Goal: Task Accomplishment & Management: Manage account settings

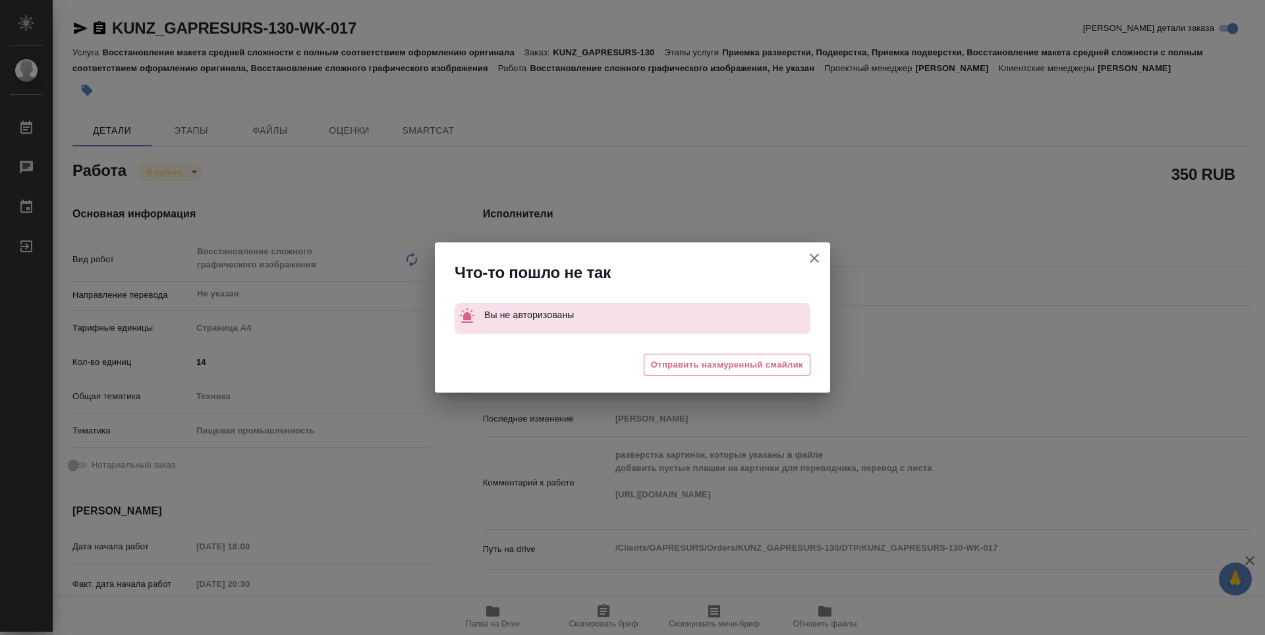
type textarea "x"
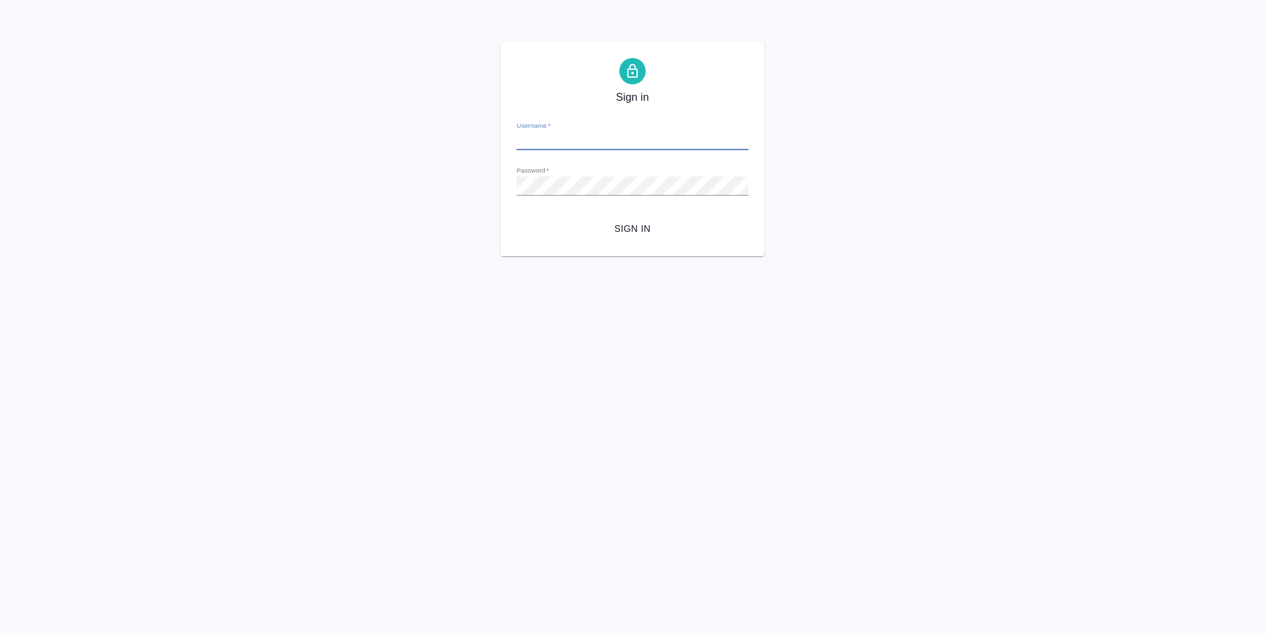
type input "[EMAIL_ADDRESS][DOMAIN_NAME]"
click at [650, 234] on span "Sign in" at bounding box center [632, 229] width 211 height 16
type input "v.zubakova@awatera.com"
click at [639, 223] on span "Sign in" at bounding box center [632, 229] width 211 height 16
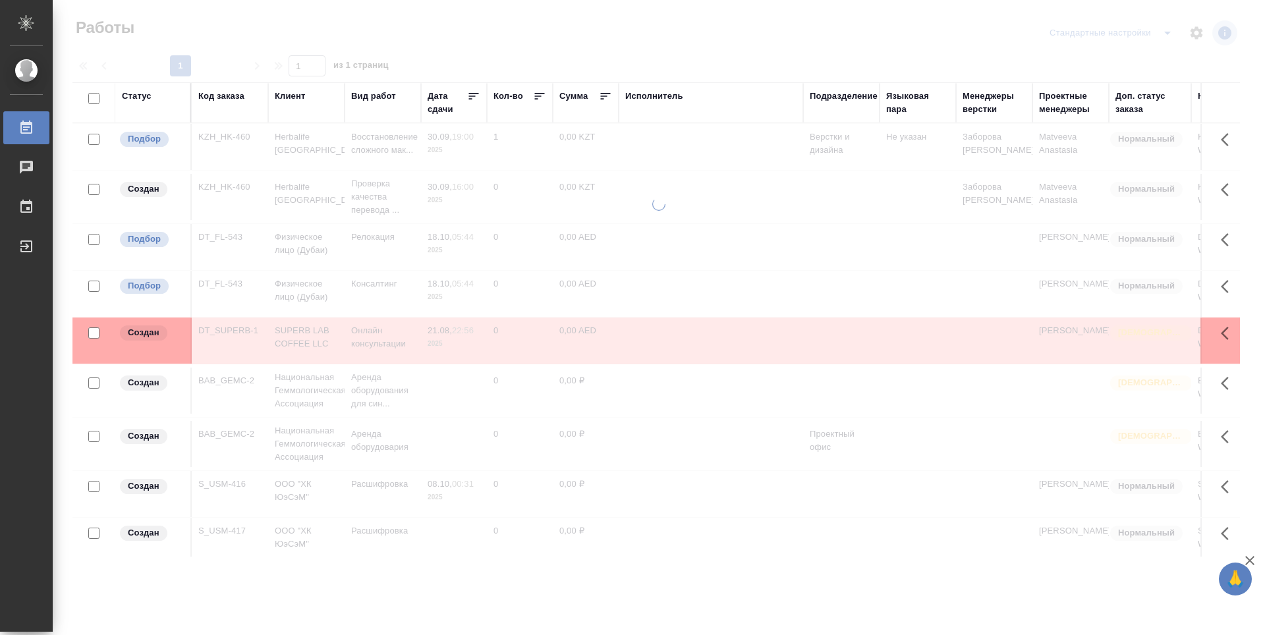
click at [851, 96] on div "Подразделение" at bounding box center [844, 96] width 68 height 13
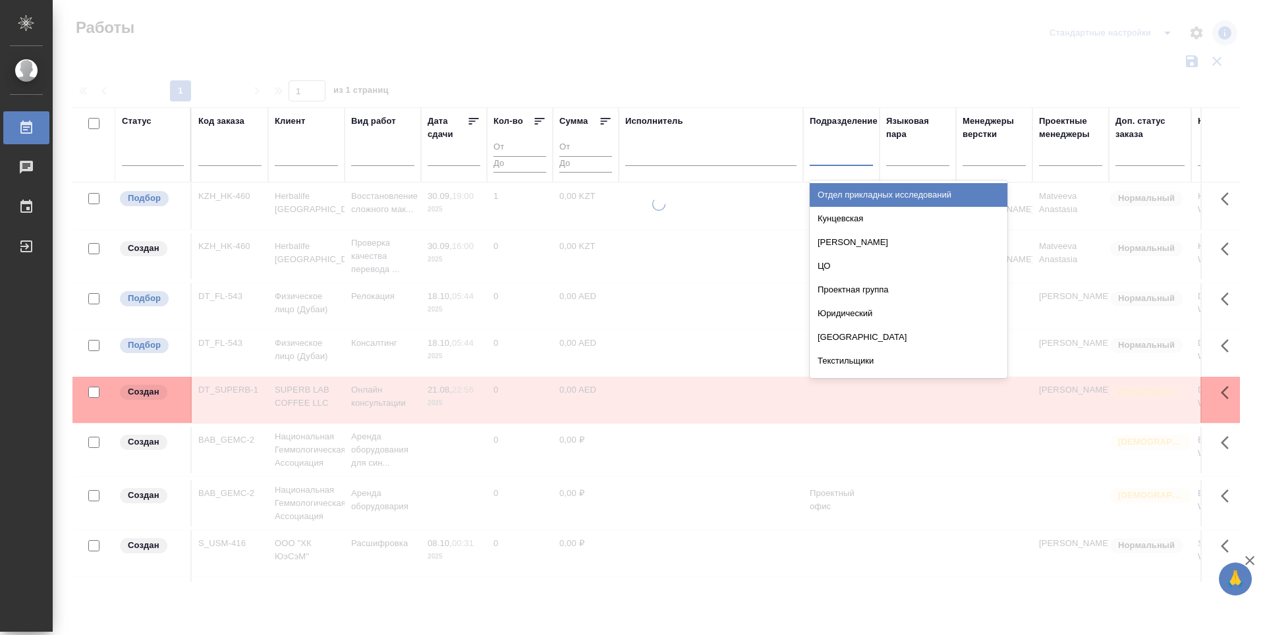
click at [852, 157] on div at bounding box center [841, 152] width 63 height 19
type input "dt"
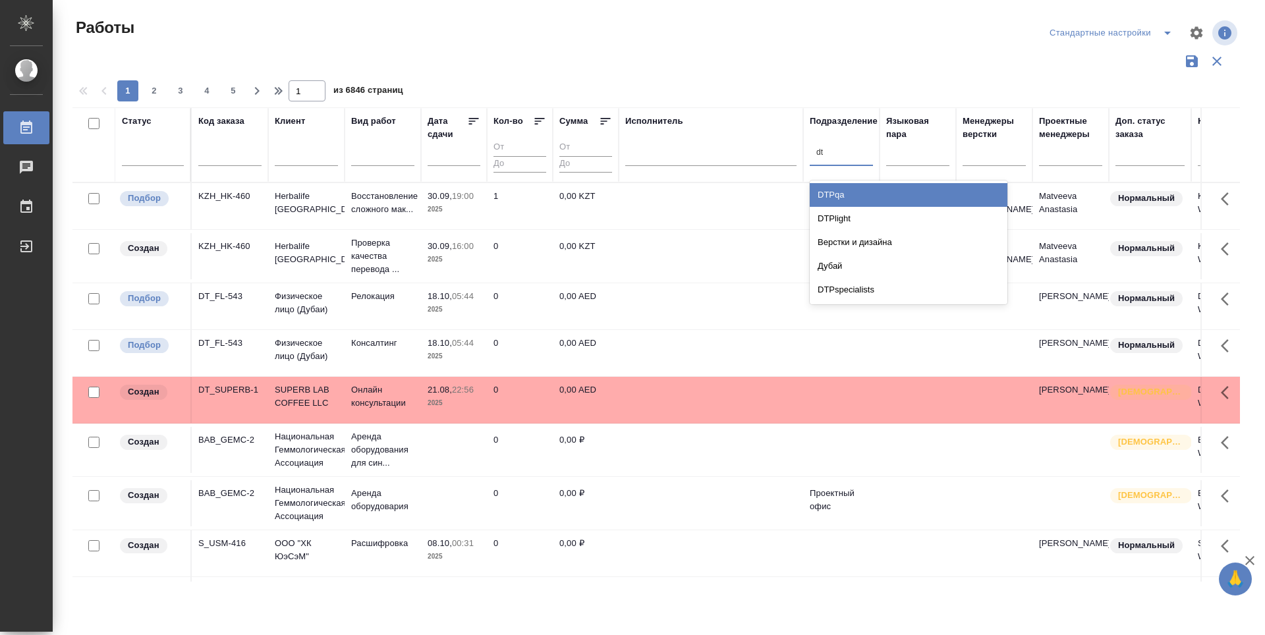
click at [875, 211] on div "DTPlight" at bounding box center [909, 219] width 198 height 24
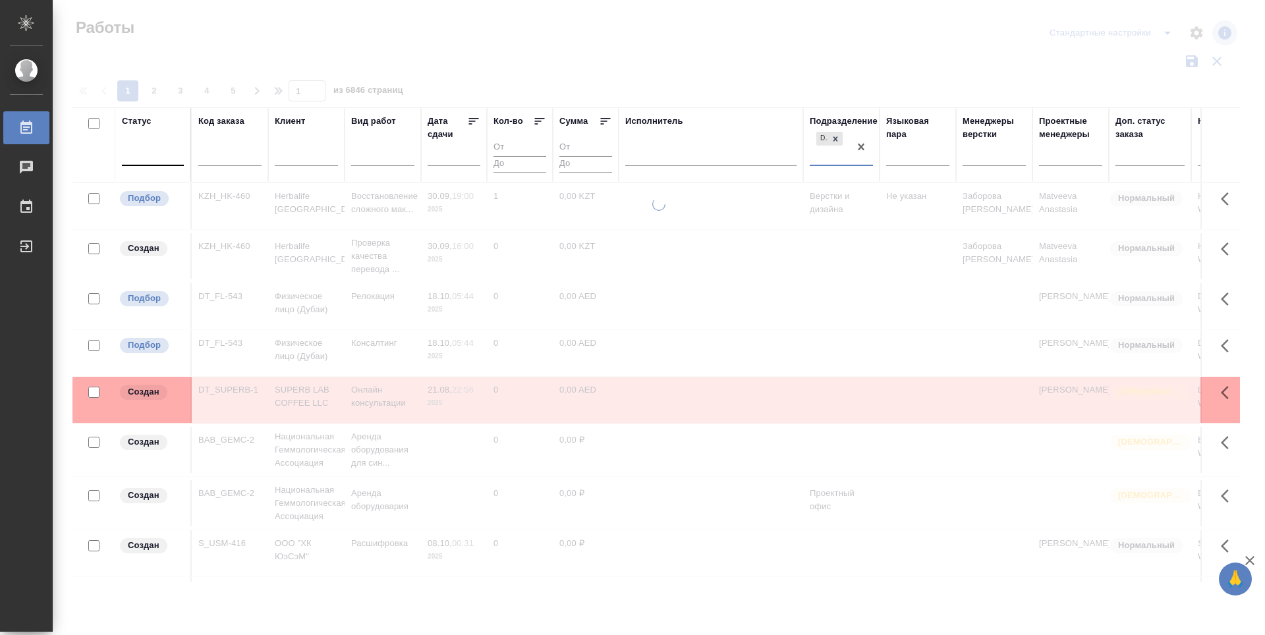
click at [150, 161] on div at bounding box center [153, 152] width 62 height 19
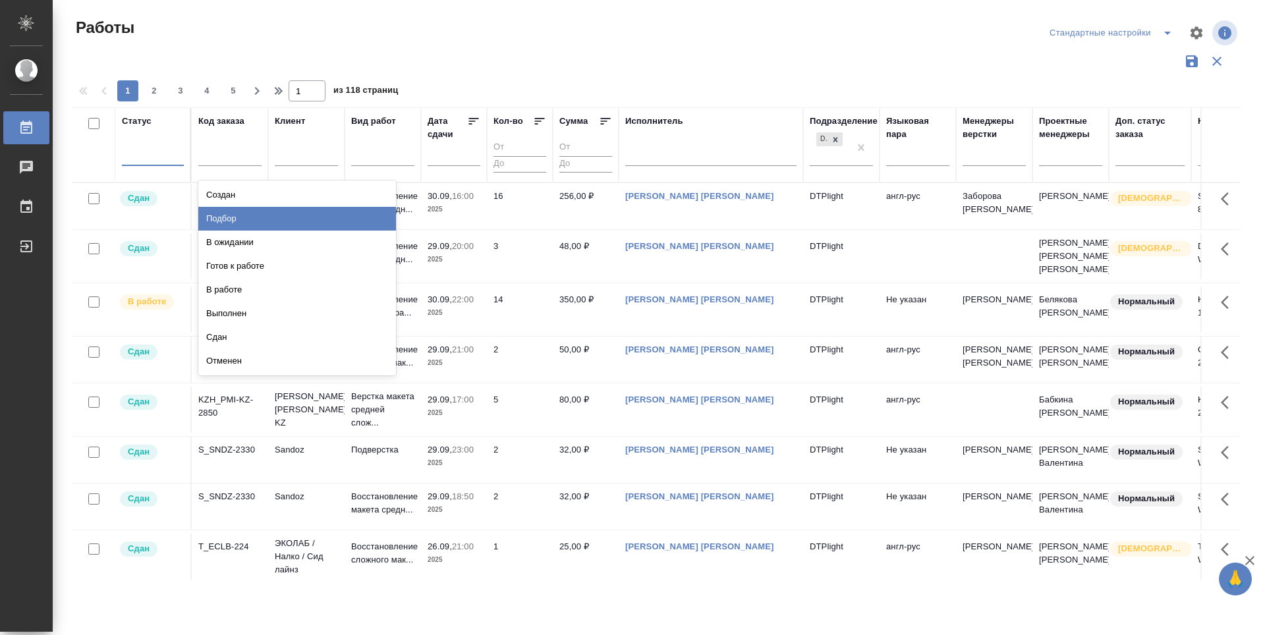
click at [329, 215] on div "Подбор" at bounding box center [297, 219] width 198 height 24
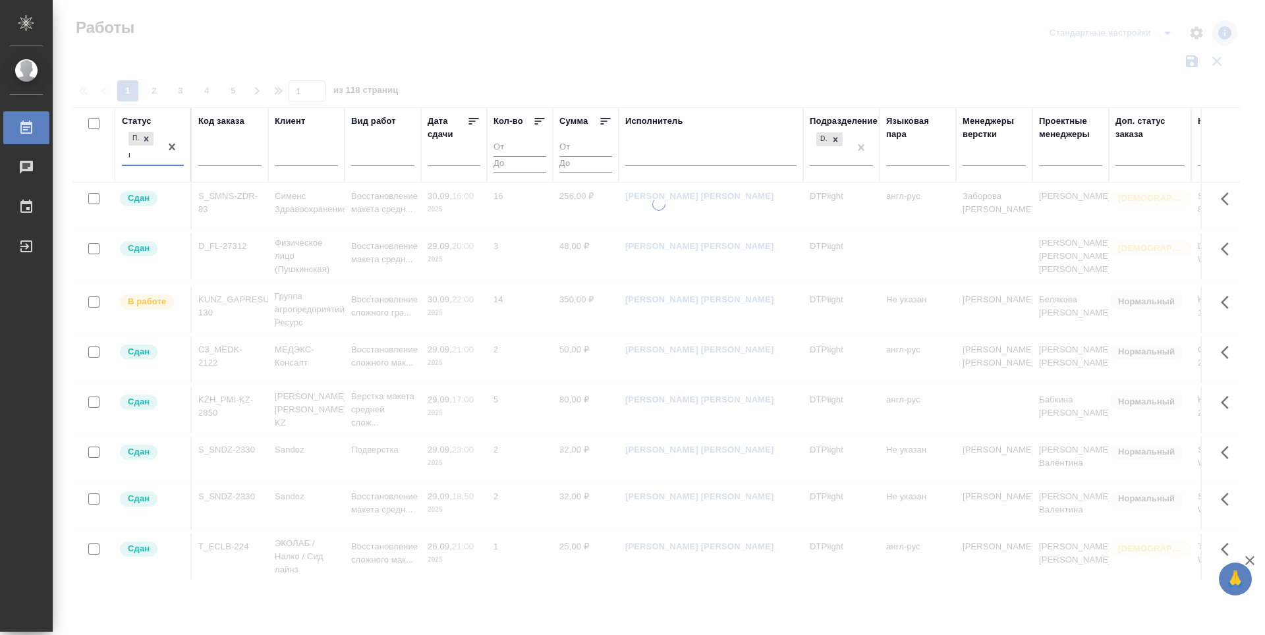
type input "го"
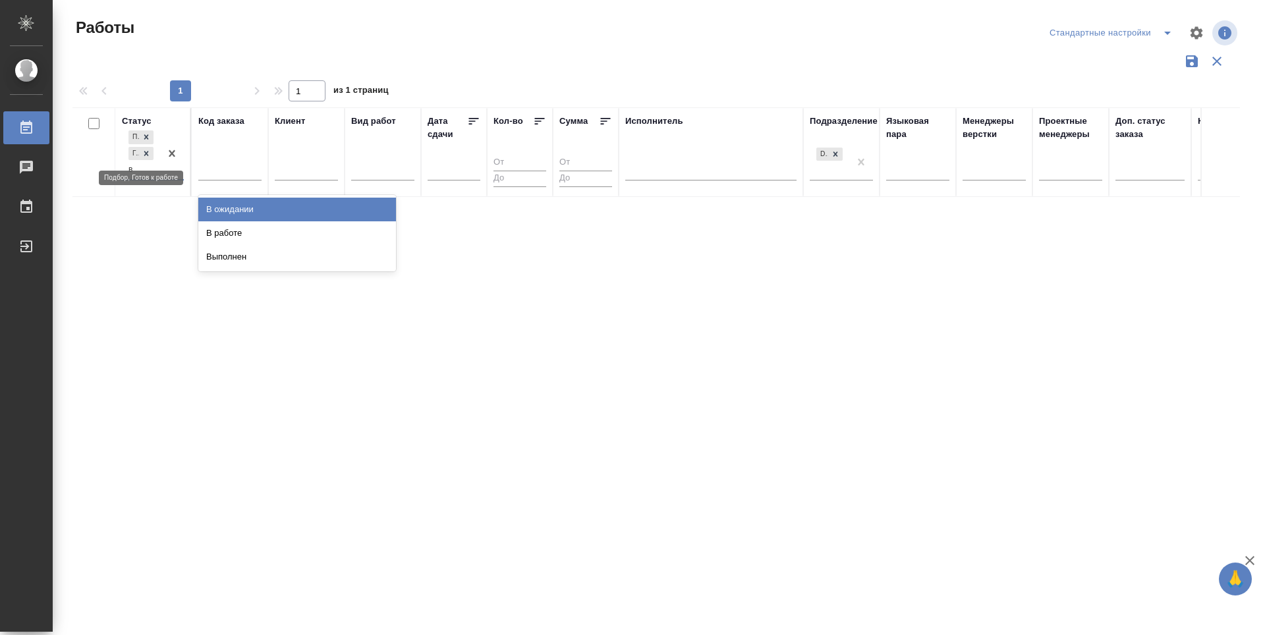
type input "в р"
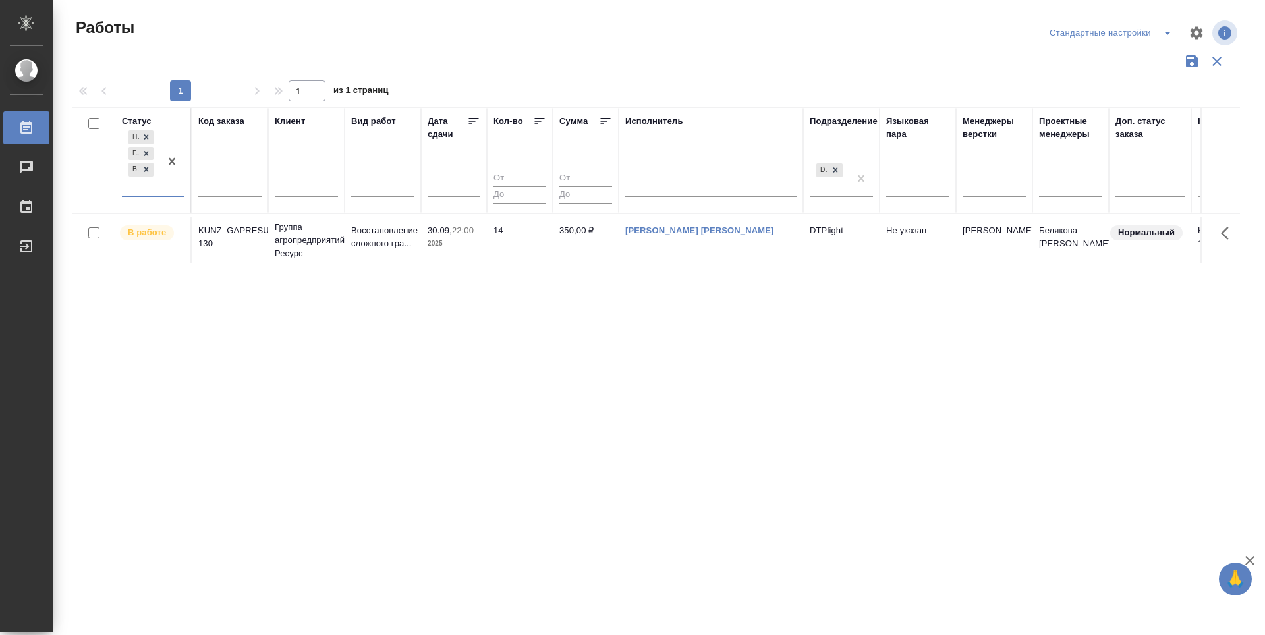
click at [681, 457] on div "Статус option В работе, selected. 0 results available. Select is focused ,type …" at bounding box center [656, 344] width 1168 height 474
click at [448, 522] on div "Статус Подбор Готов к работе В работе Код заказа Клиент Вид работ Дата сдачи Ко…" at bounding box center [656, 344] width 1168 height 474
click at [144, 233] on p "В работе" at bounding box center [147, 231] width 38 height 13
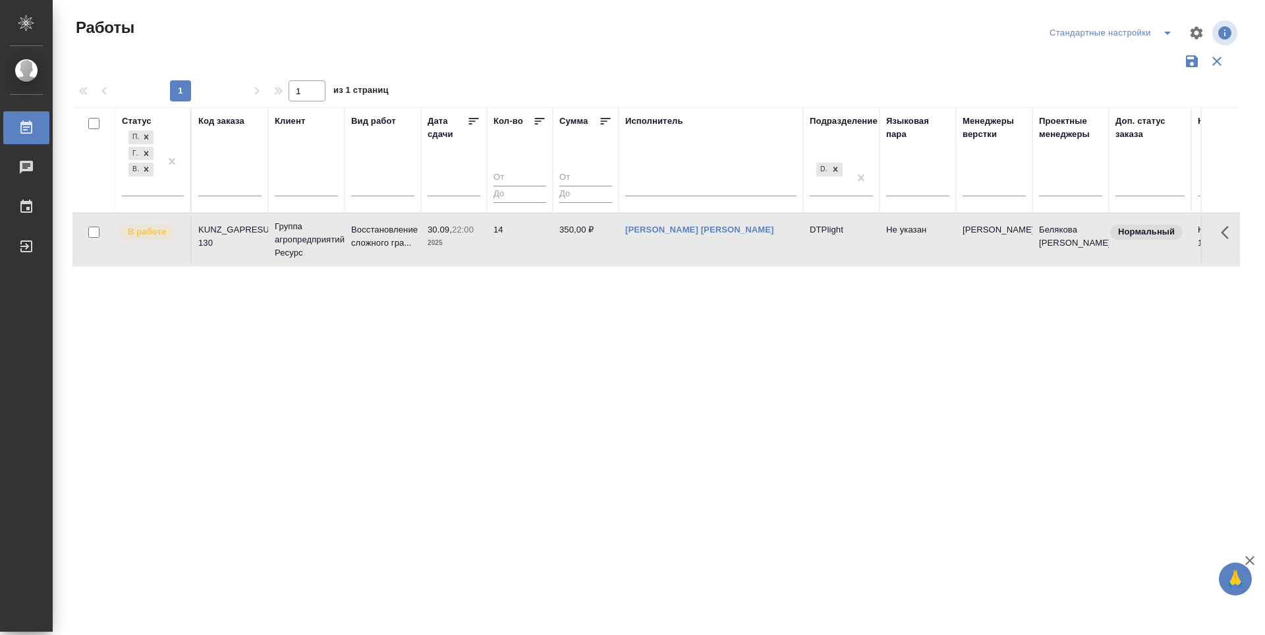
click at [664, 328] on div "Статус Подбор Готов к работе В работе Код заказа Клиент Вид работ Дата сдачи Ко…" at bounding box center [656, 344] width 1168 height 474
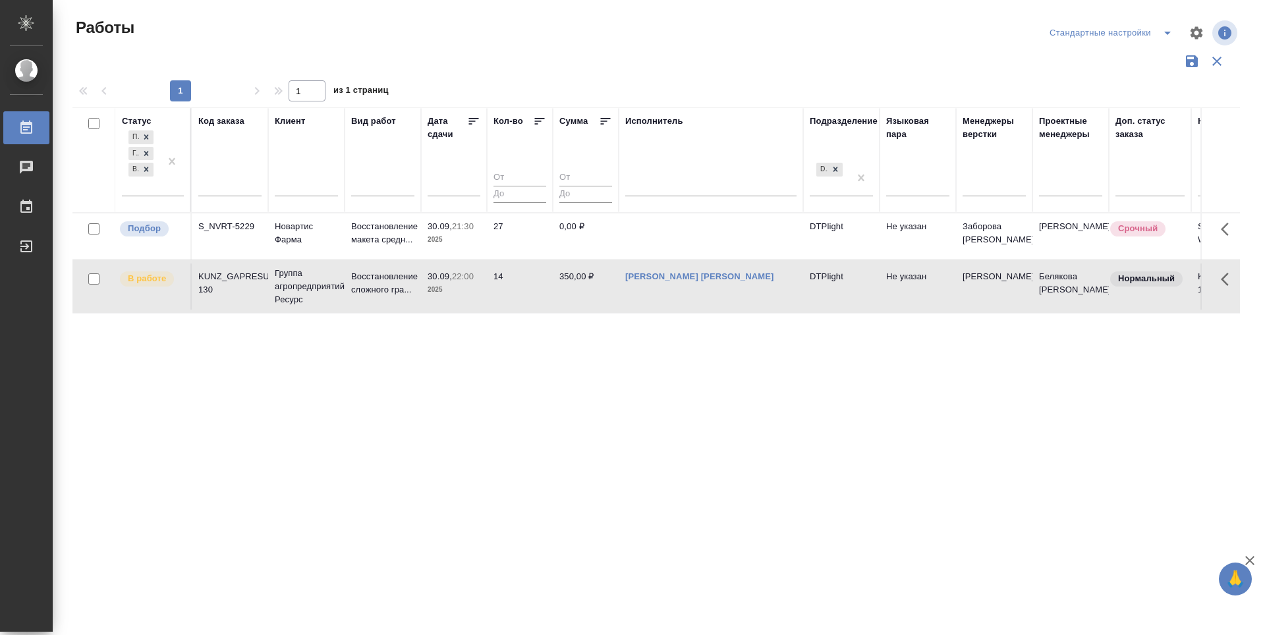
click at [651, 397] on div "Статус Подбор Готов к работе В работе Код заказа Клиент Вид работ Дата сдачи Ко…" at bounding box center [656, 344] width 1168 height 474
click at [150, 231] on p "Подбор" at bounding box center [144, 228] width 33 height 13
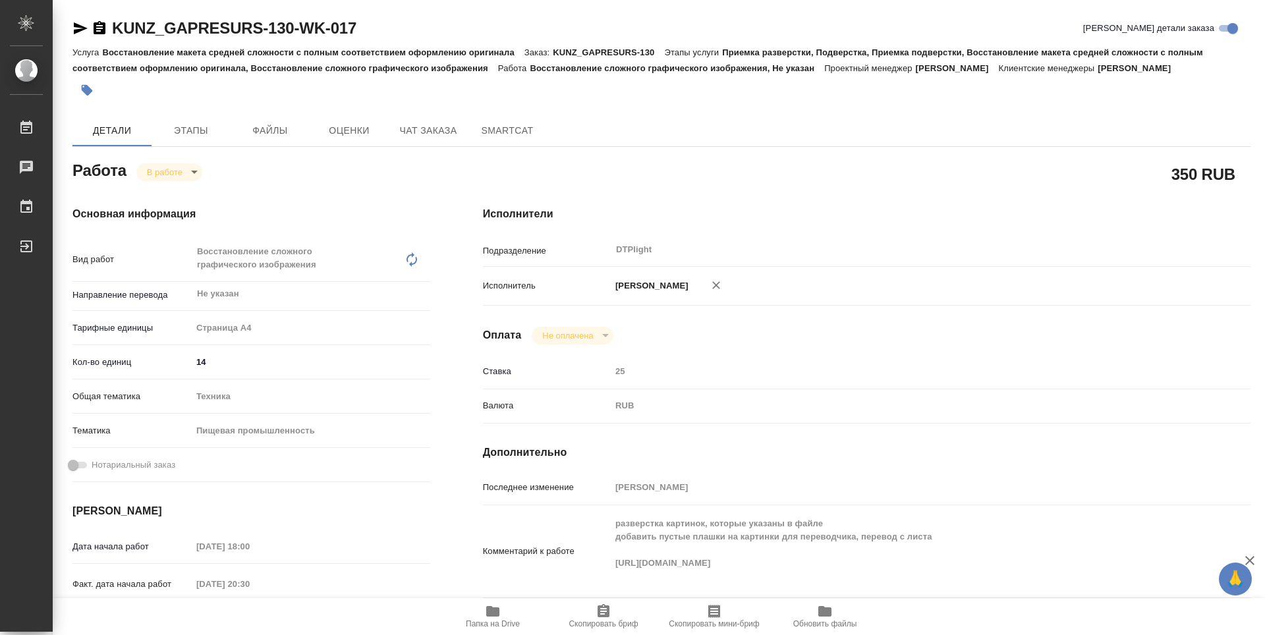
type textarea "x"
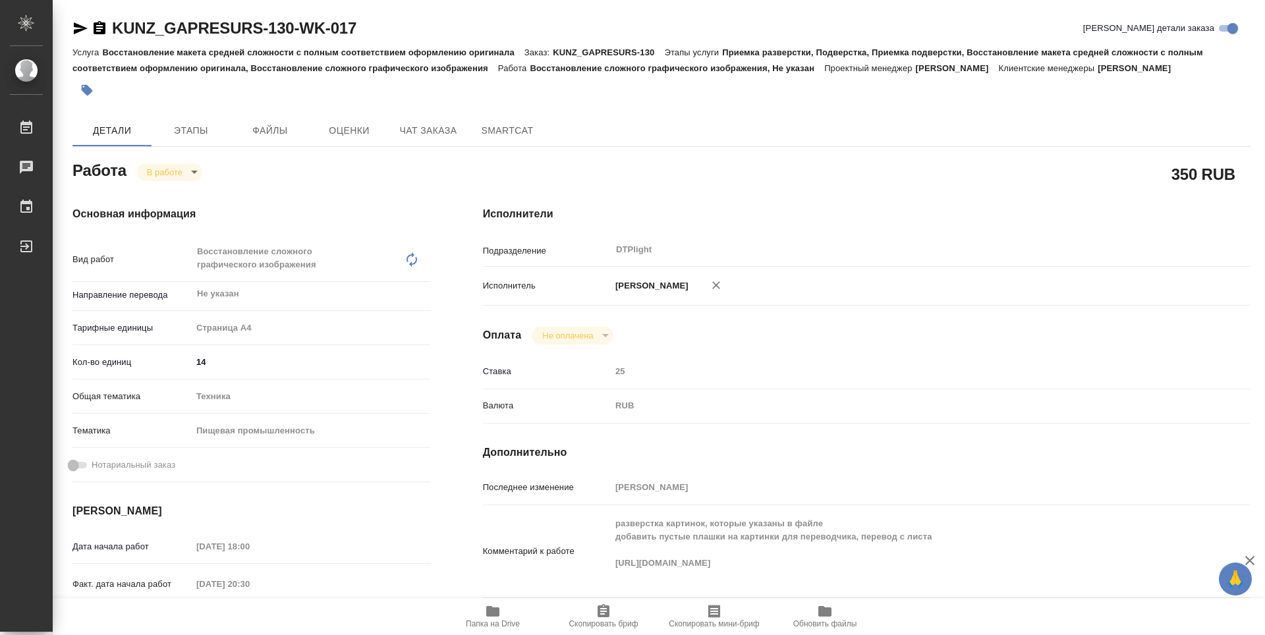
type textarea "x"
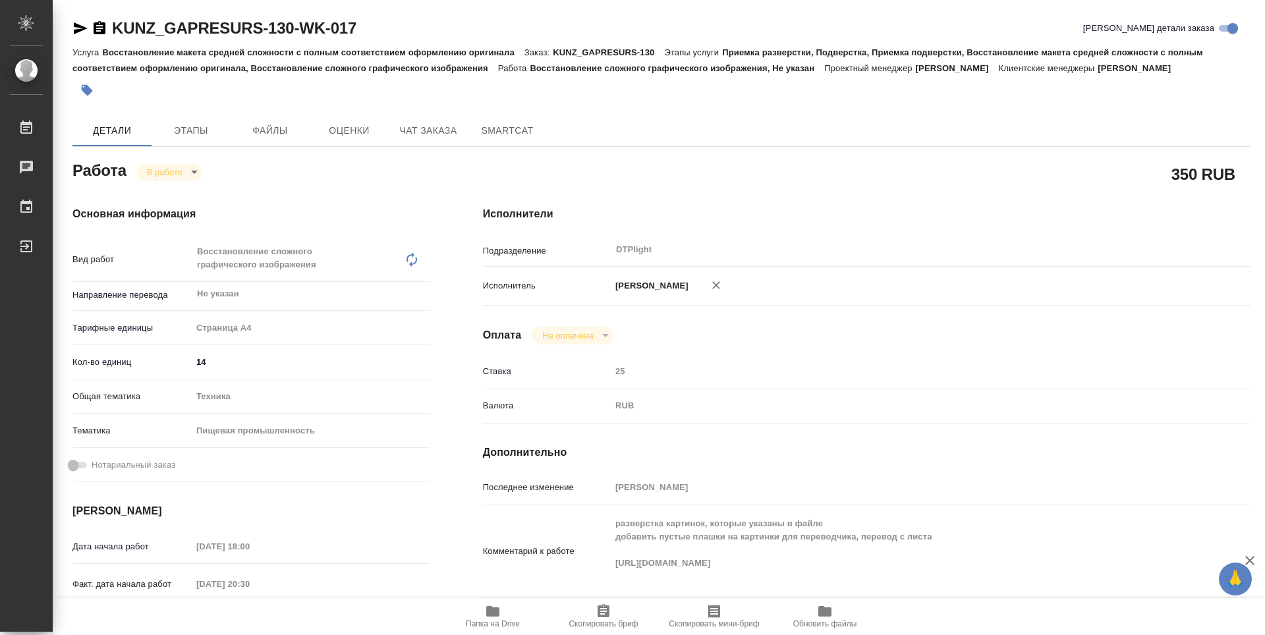
type textarea "x"
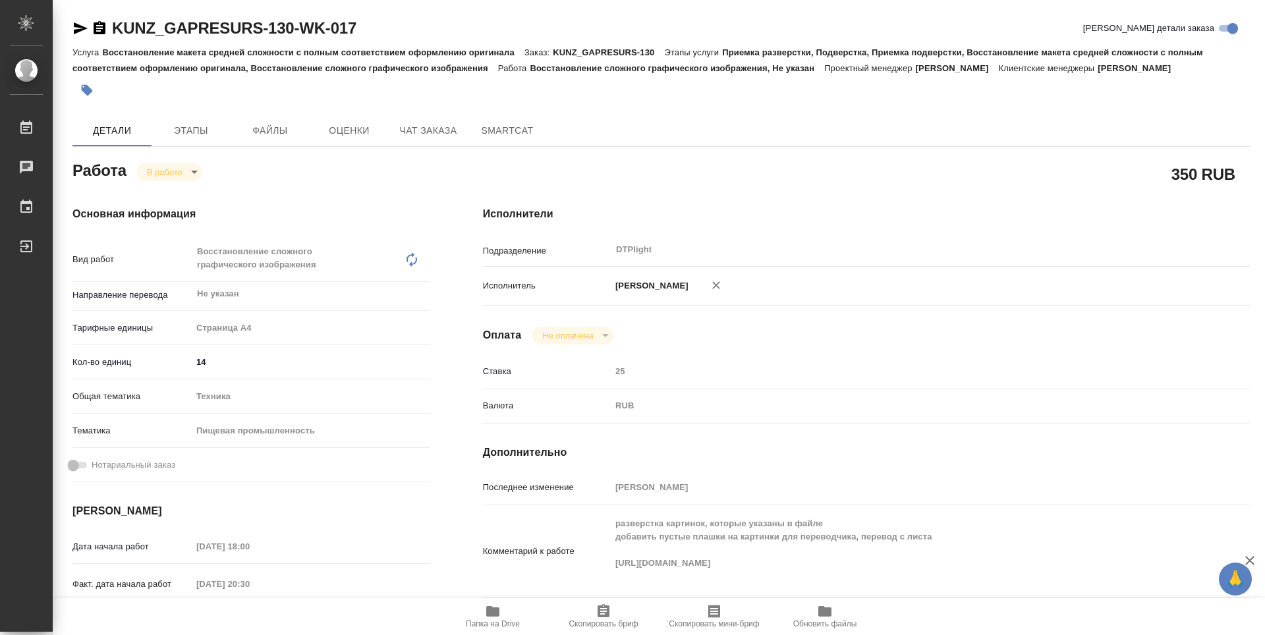
type textarea "x"
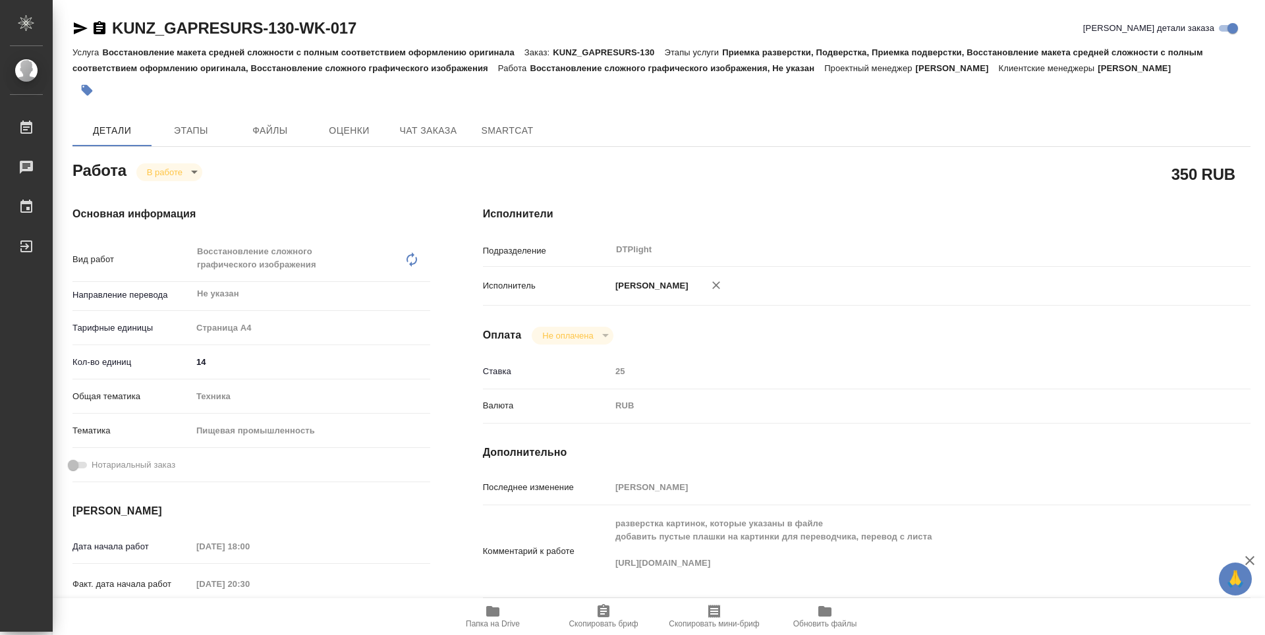
type textarea "x"
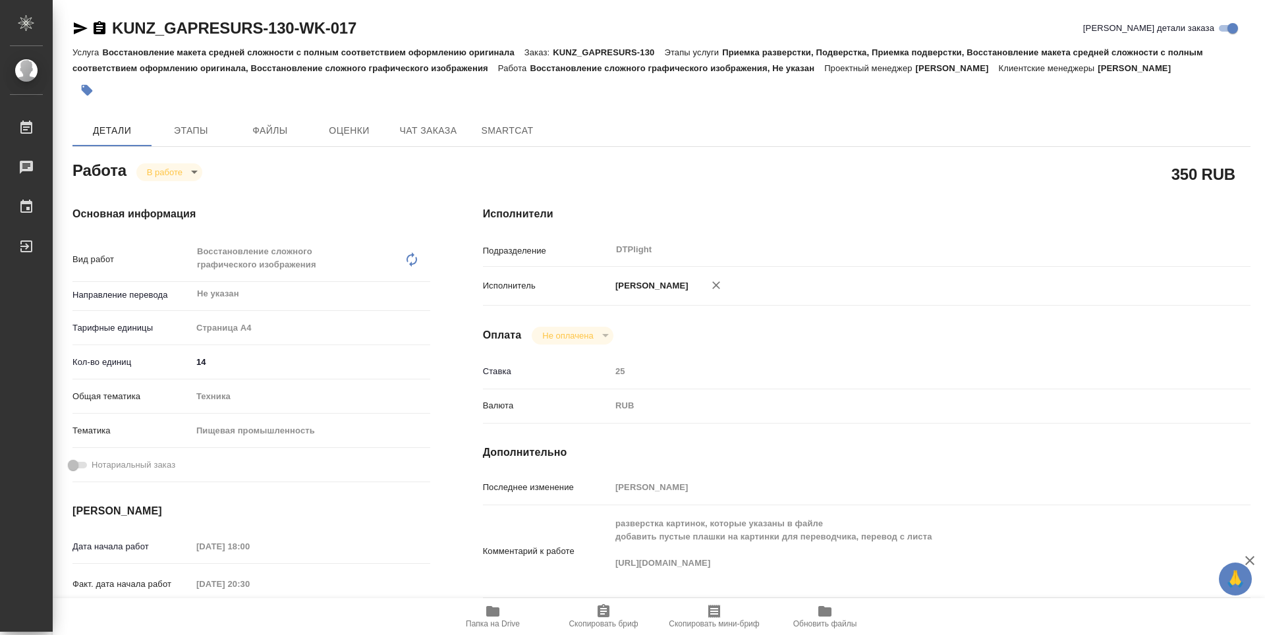
type textarea "x"
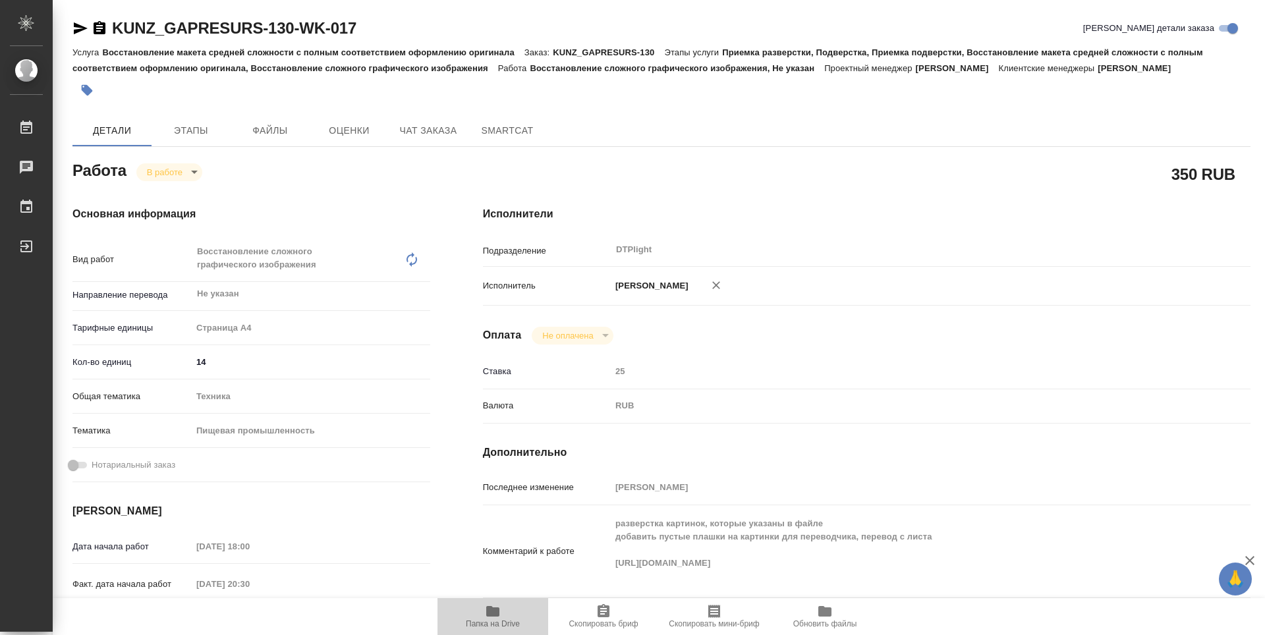
click at [498, 615] on icon "button" at bounding box center [492, 611] width 13 height 11
type textarea "x"
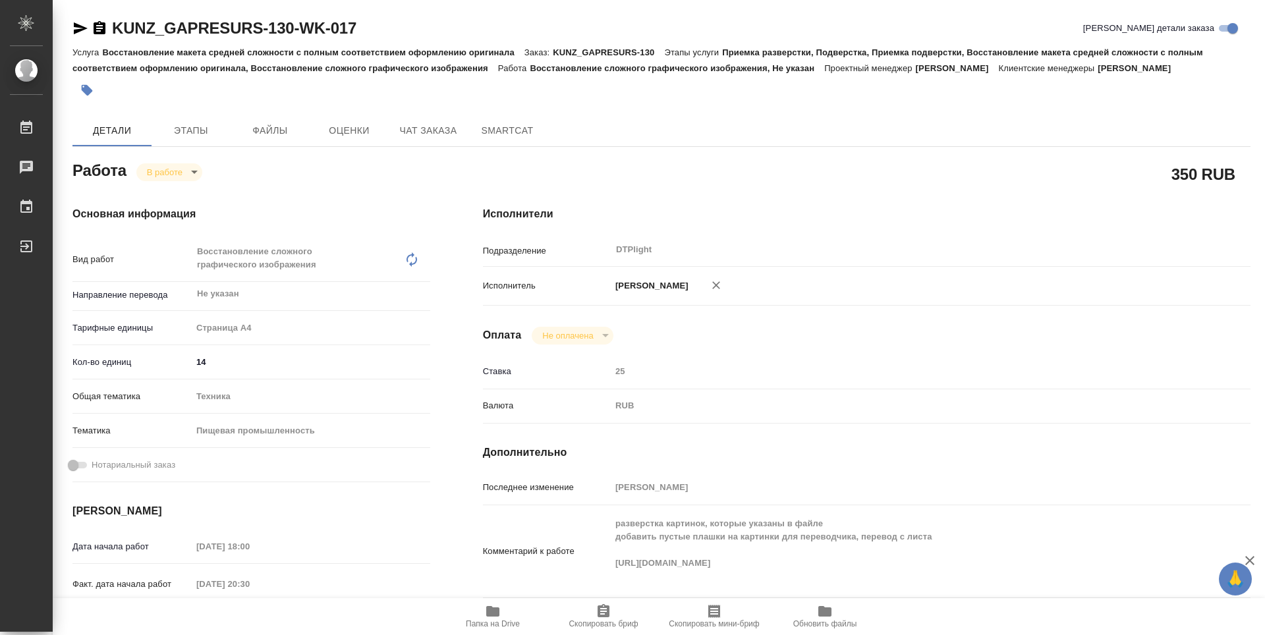
type textarea "x"
click at [498, 612] on icon "button" at bounding box center [492, 611] width 13 height 11
click at [492, 617] on icon "button" at bounding box center [493, 612] width 16 height 16
click at [179, 173] on body "🙏 .cls-1 fill:#fff; AWATERA Zubakova Viktoriya Работы 0 Чаты График Выйти KUNZ_…" at bounding box center [632, 317] width 1265 height 635
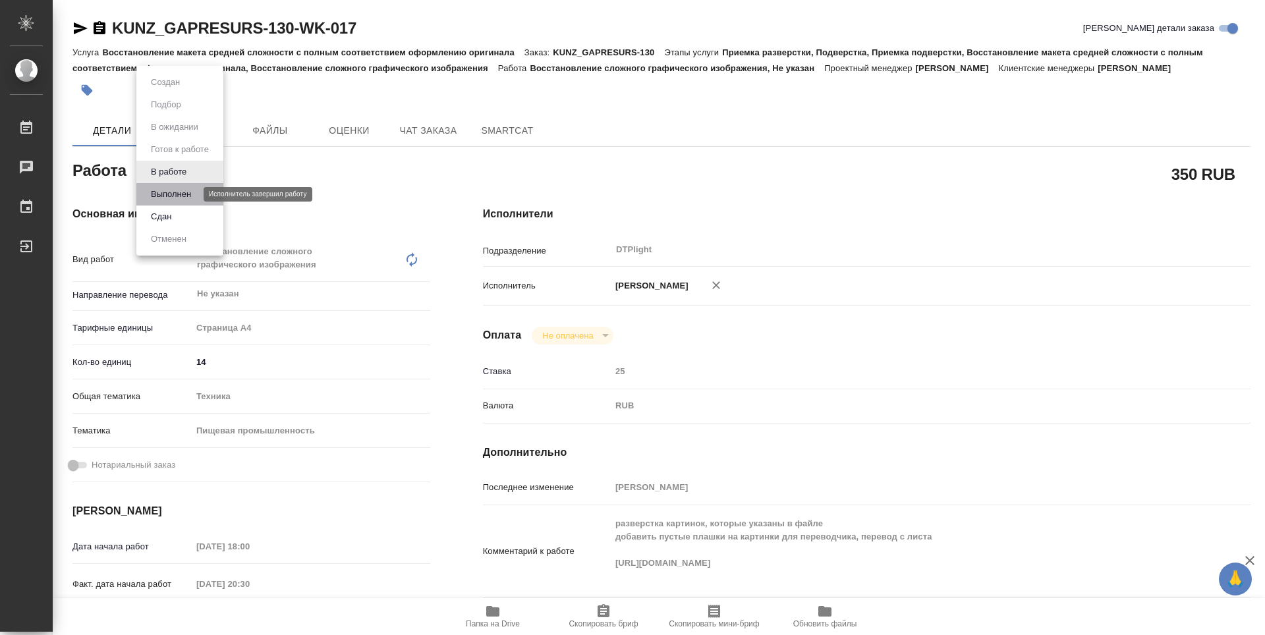
click at [173, 190] on button "Выполнен" at bounding box center [171, 194] width 48 height 14
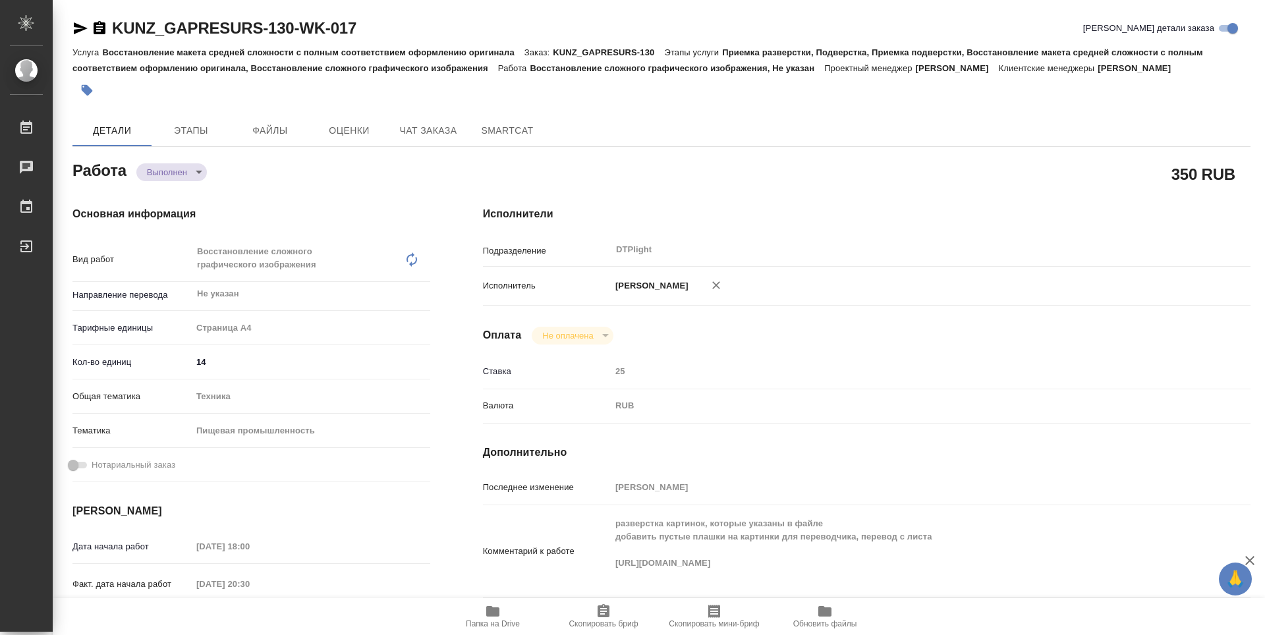
type textarea "x"
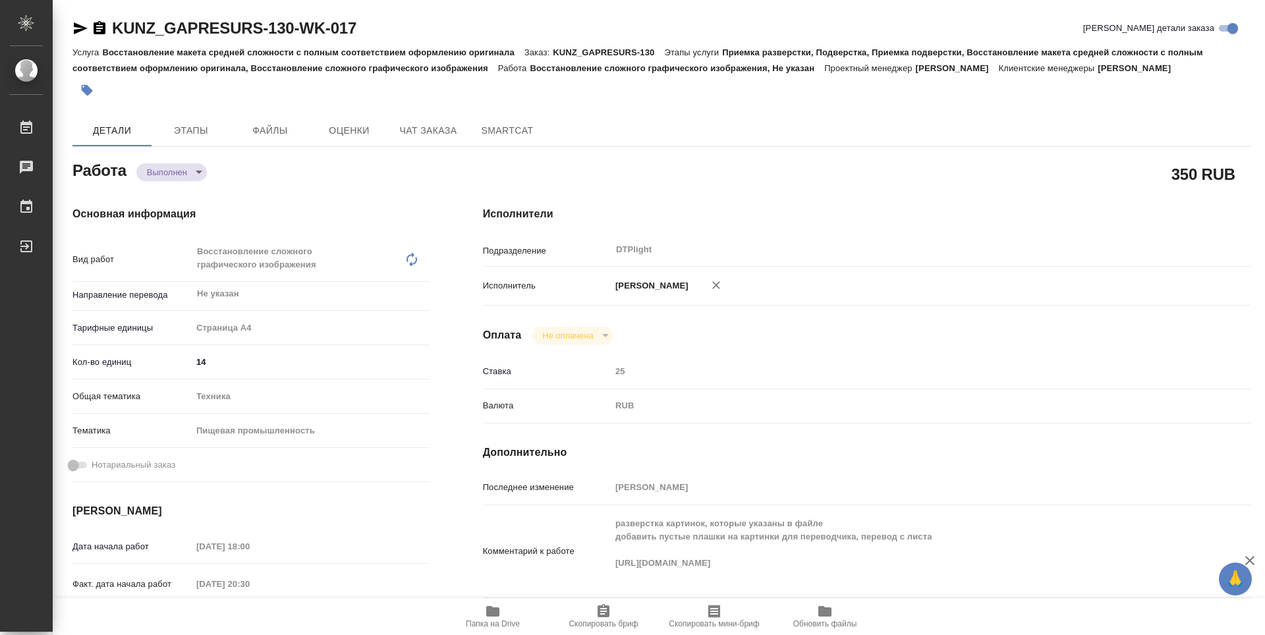
type textarea "x"
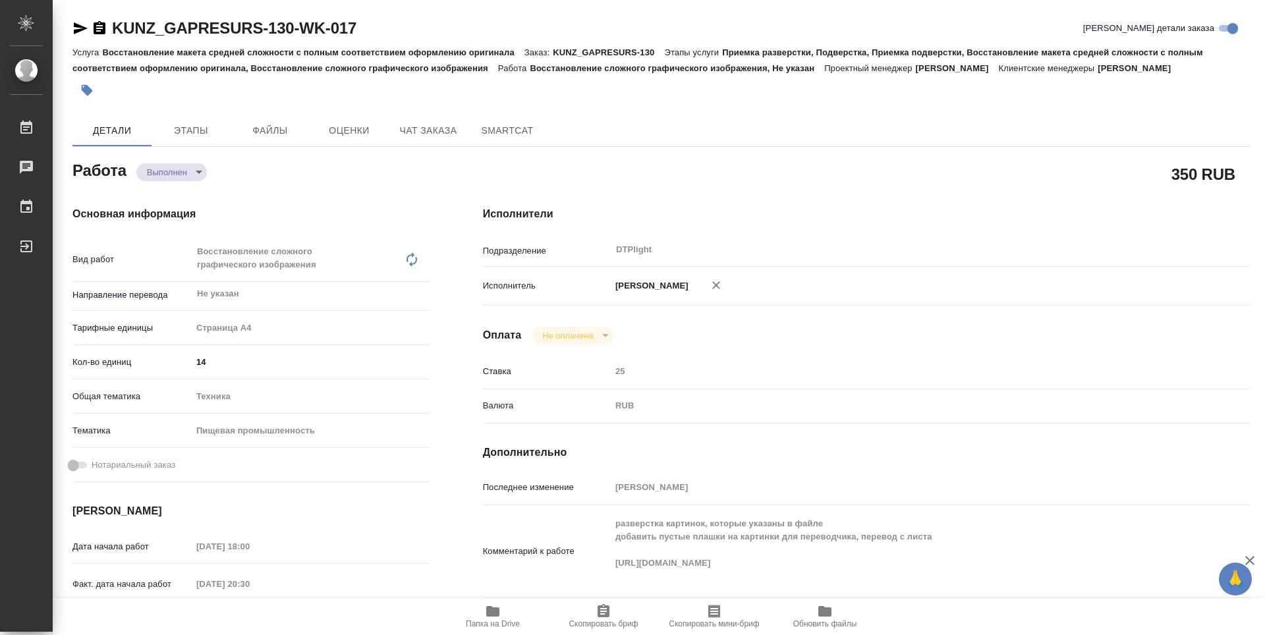
type textarea "x"
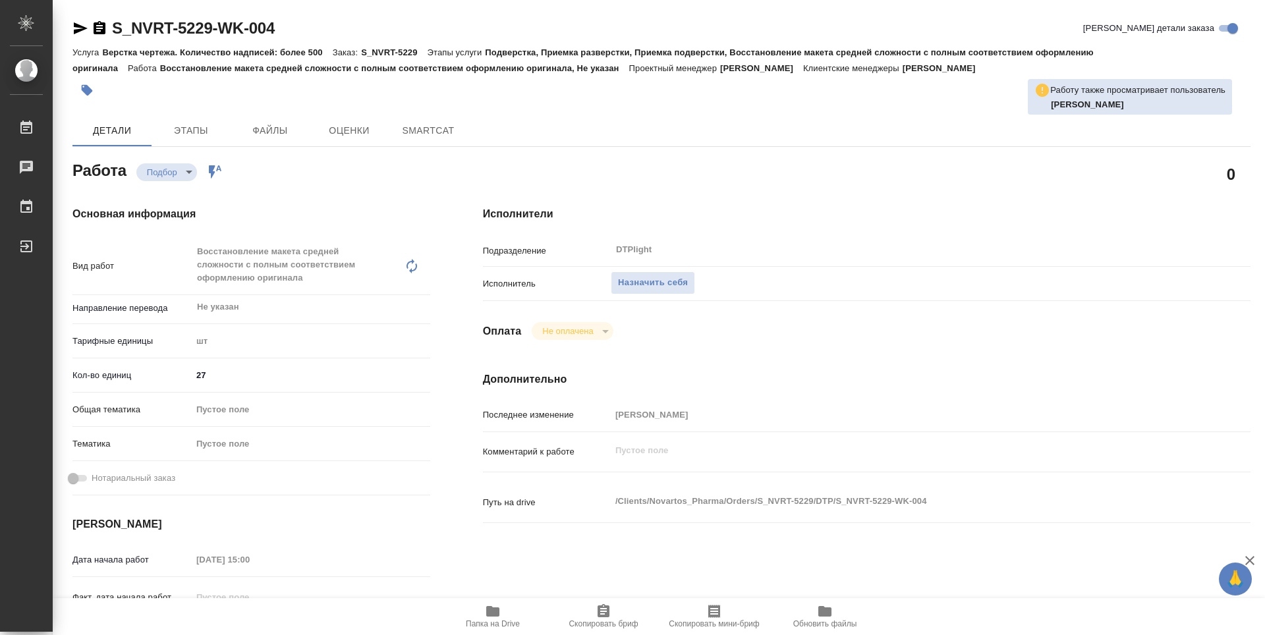
type textarea "x"
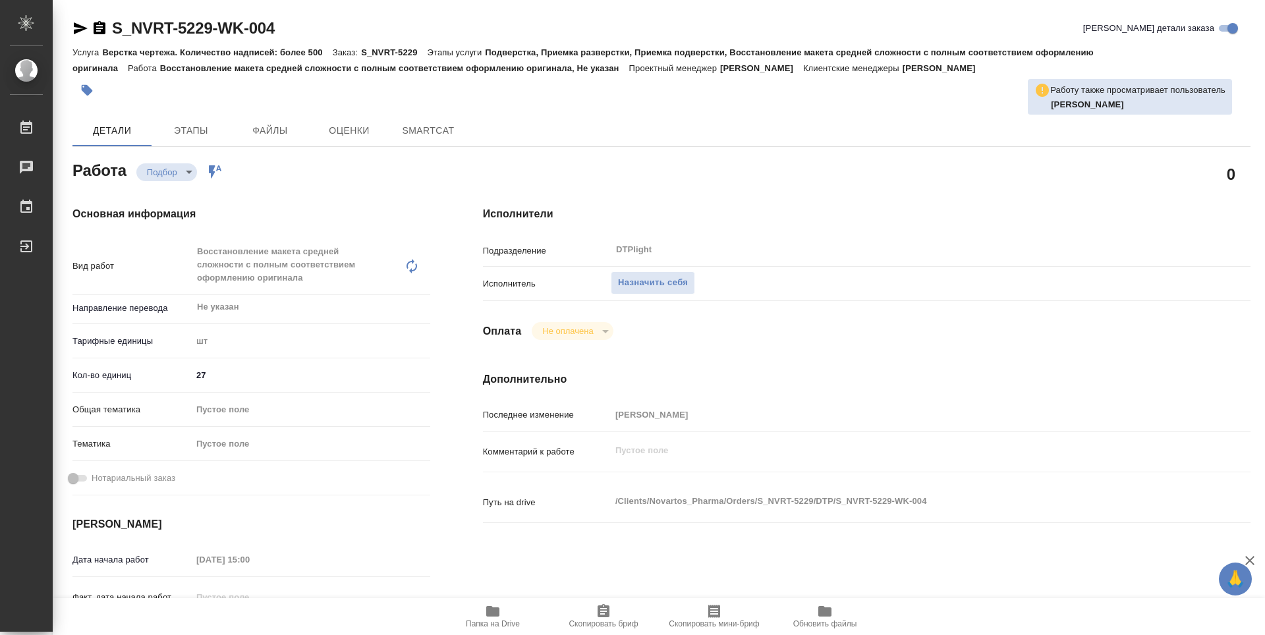
type textarea "x"
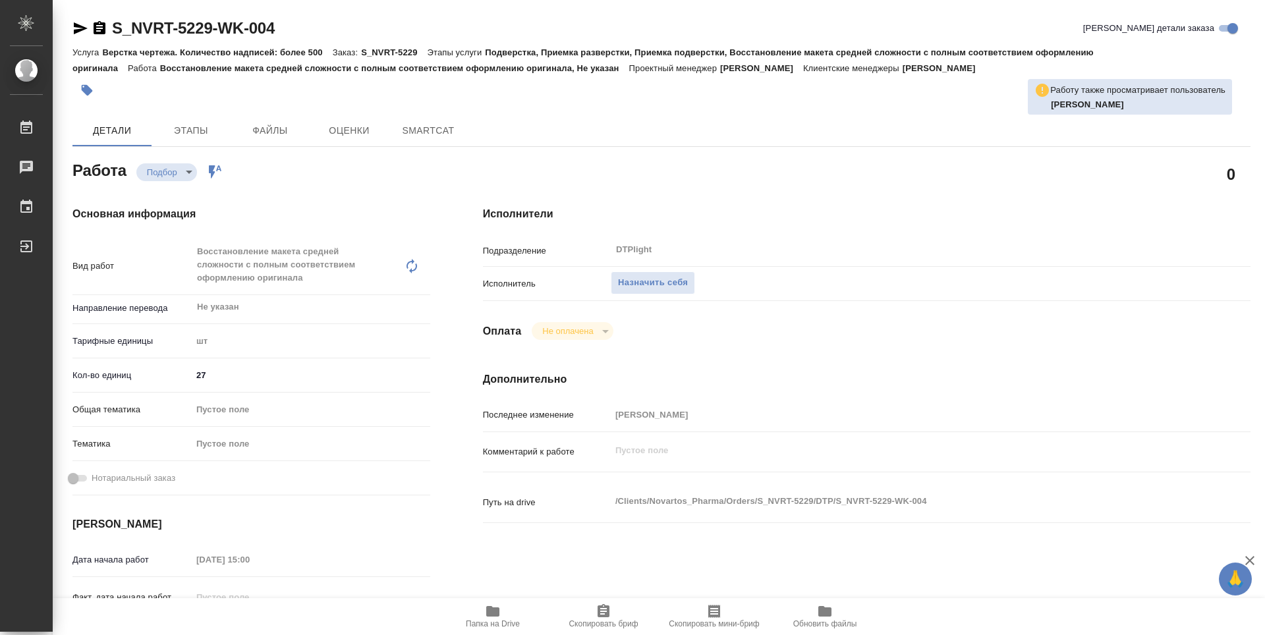
type textarea "x"
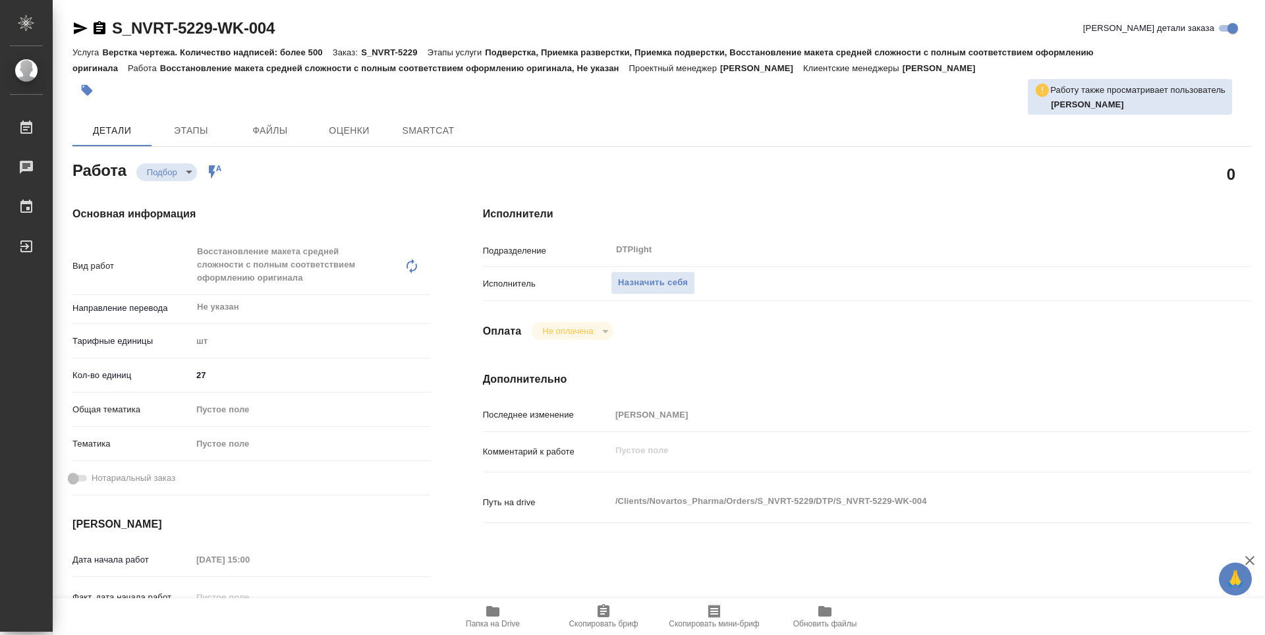
type textarea "x"
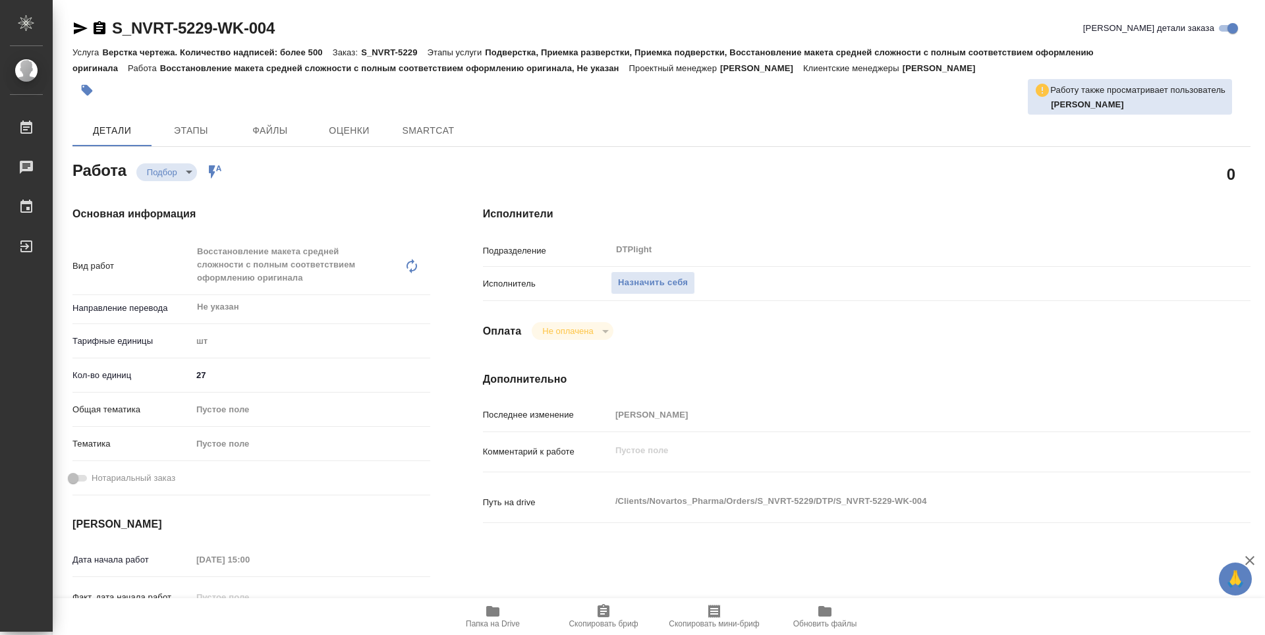
type textarea "x"
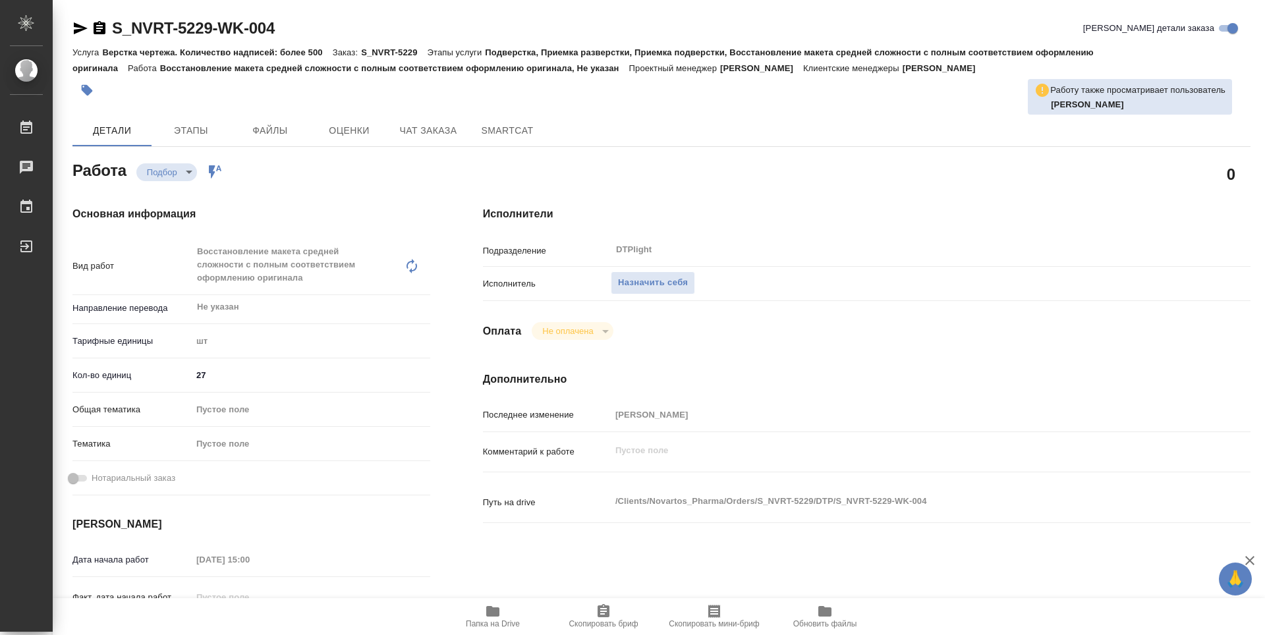
type textarea "x"
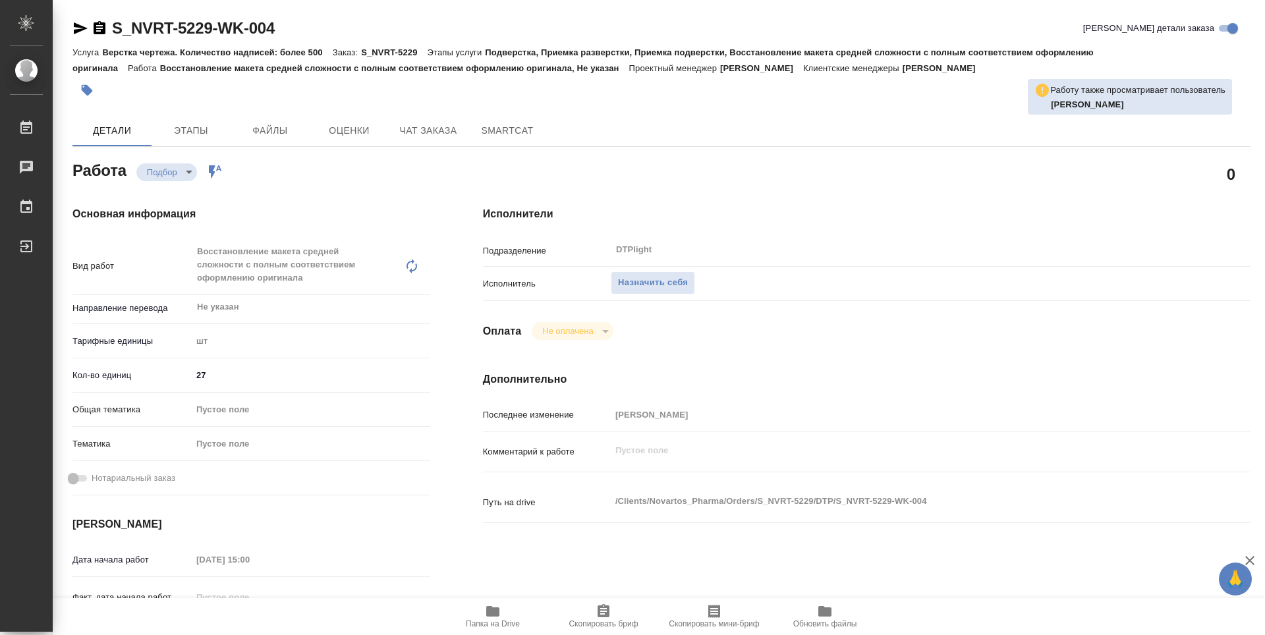
click at [494, 614] on icon "button" at bounding box center [492, 611] width 13 height 11
type textarea "x"
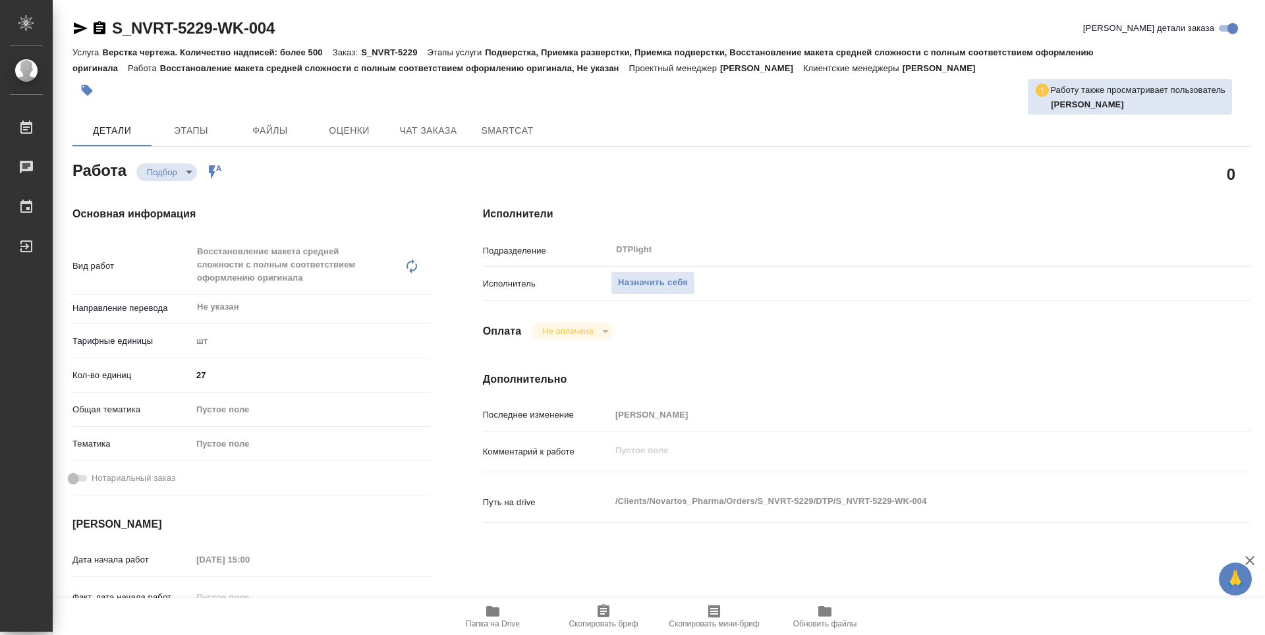
type textarea "x"
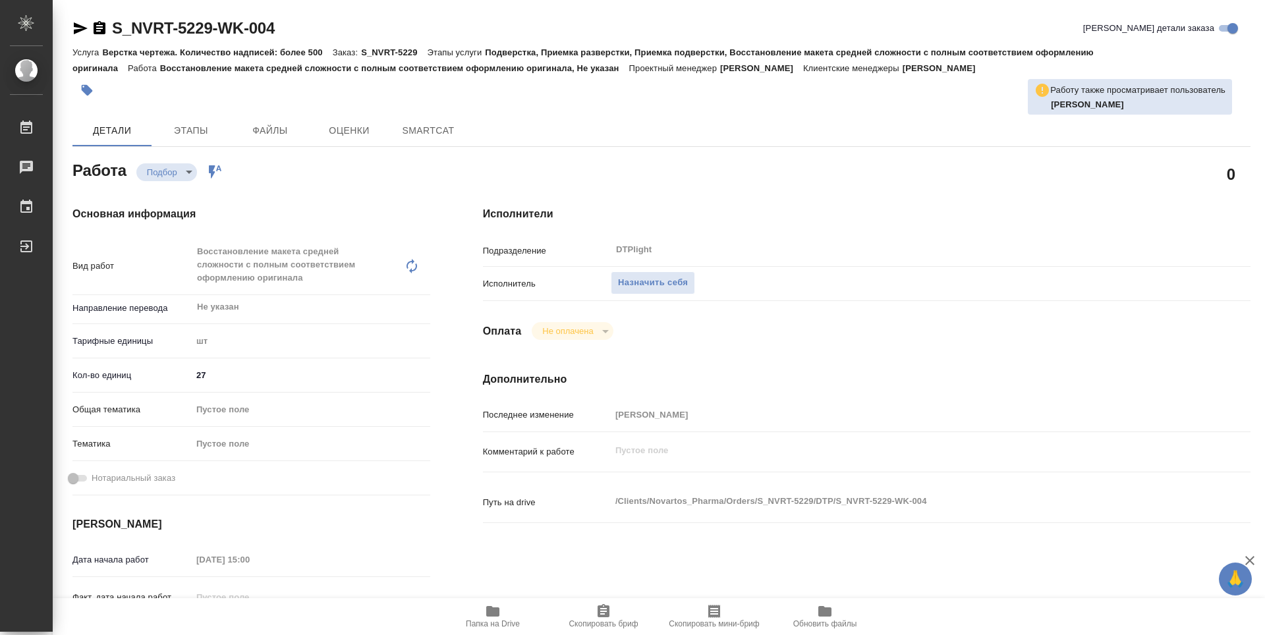
type textarea "x"
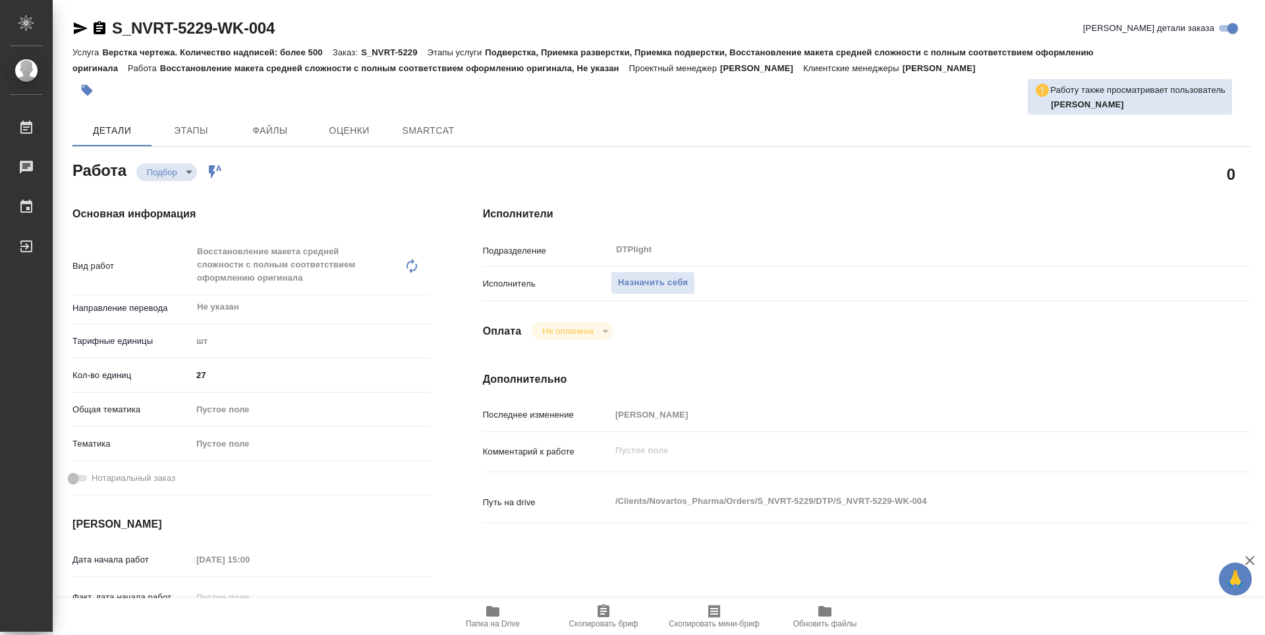
type textarea "x"
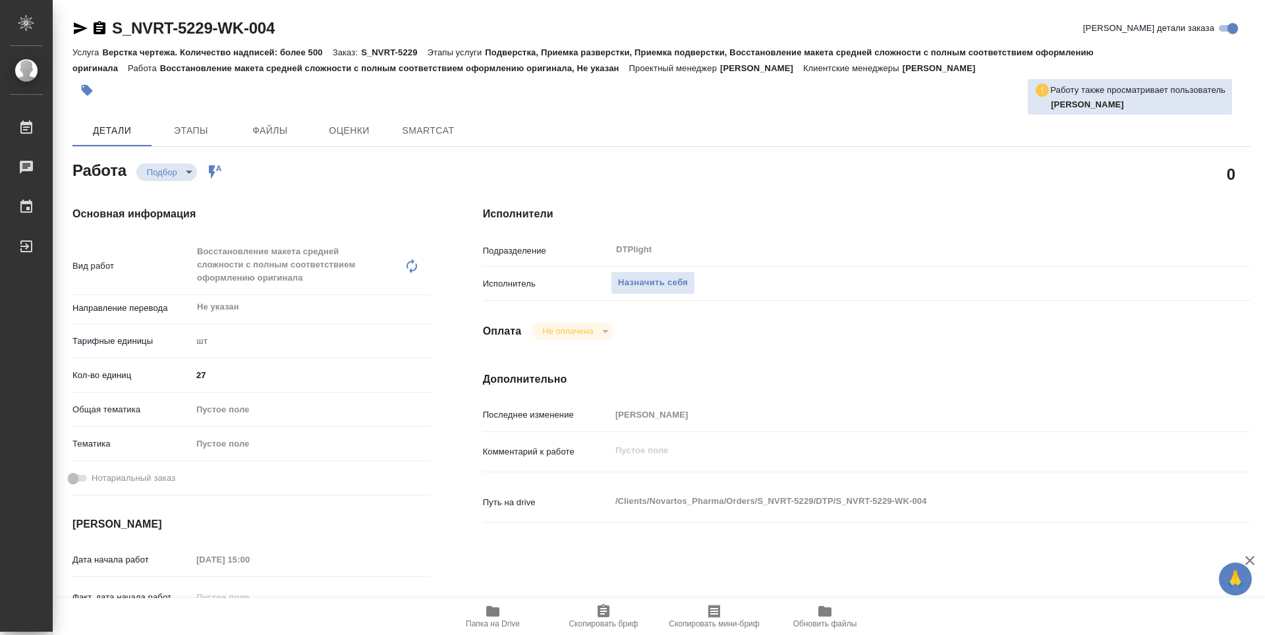
type textarea "x"
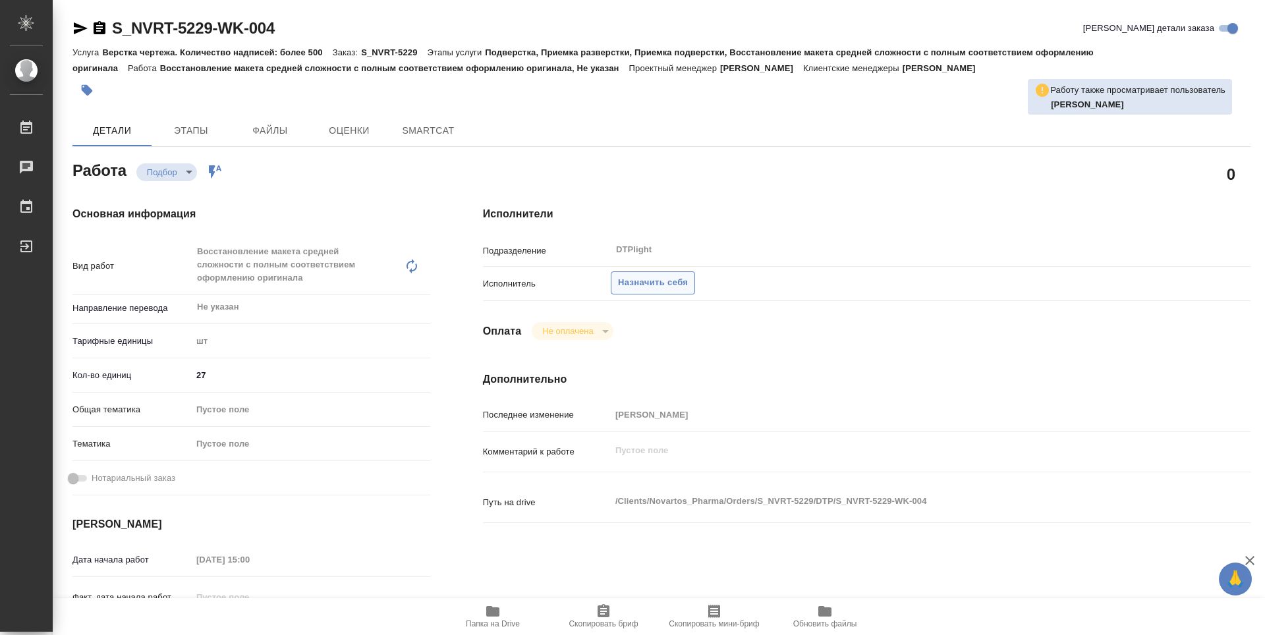
type textarea "x"
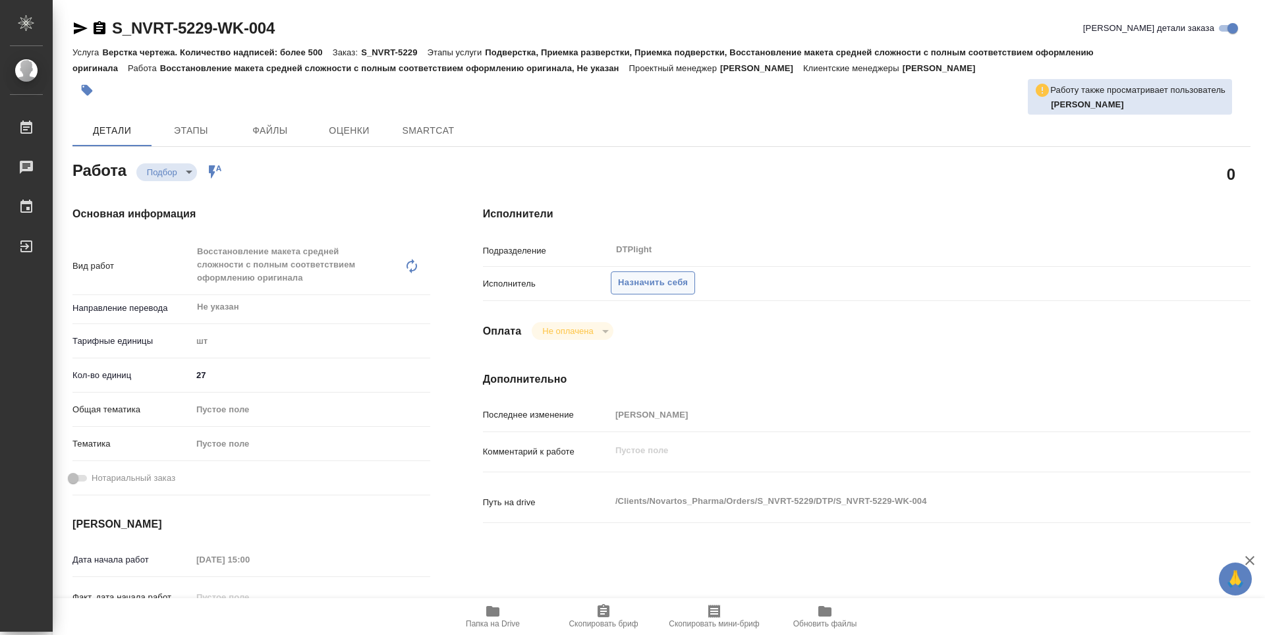
type textarea "x"
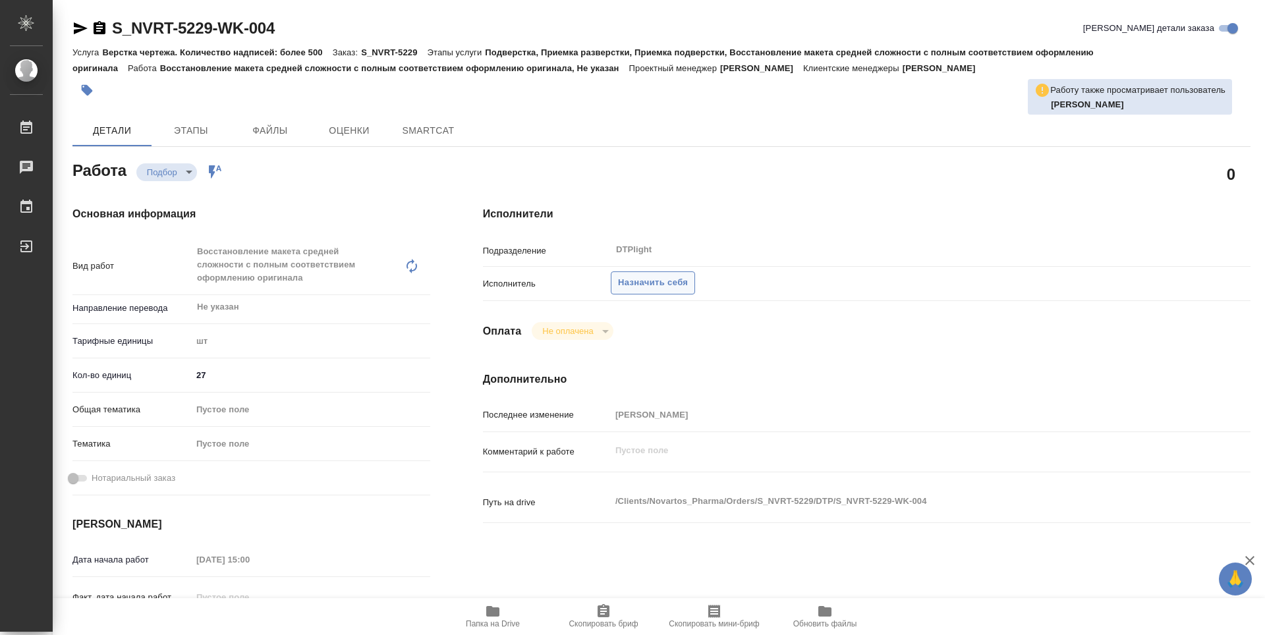
type textarea "x"
click at [687, 286] on span "Назначить себя" at bounding box center [653, 282] width 70 height 15
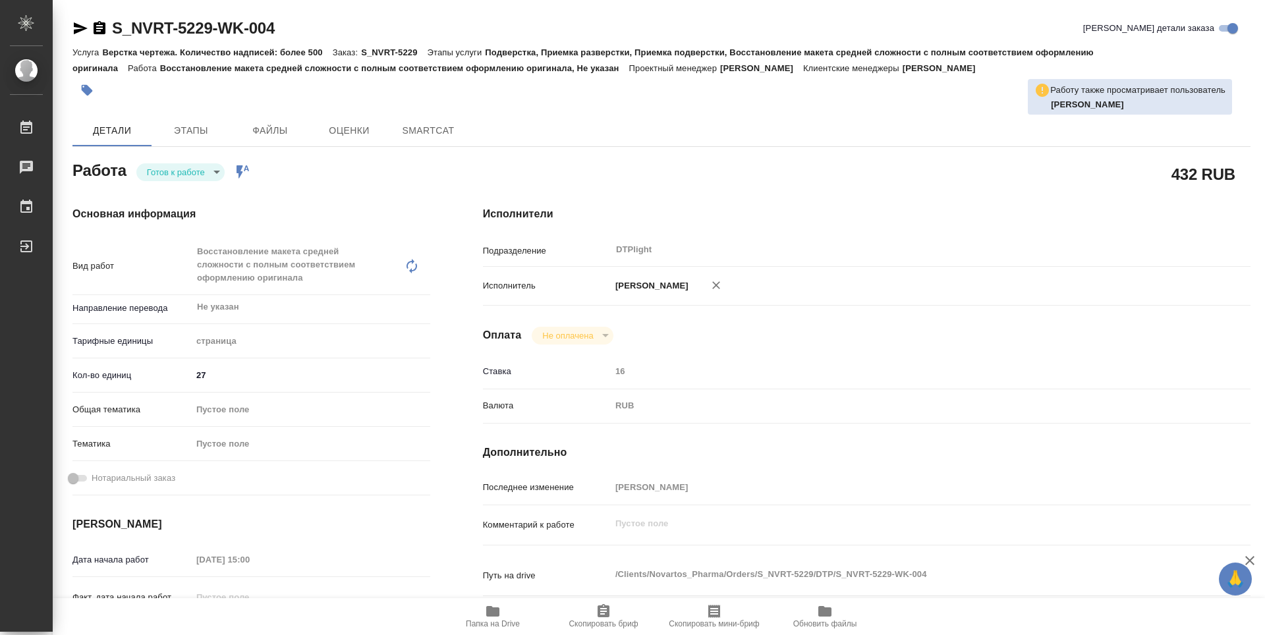
type textarea "x"
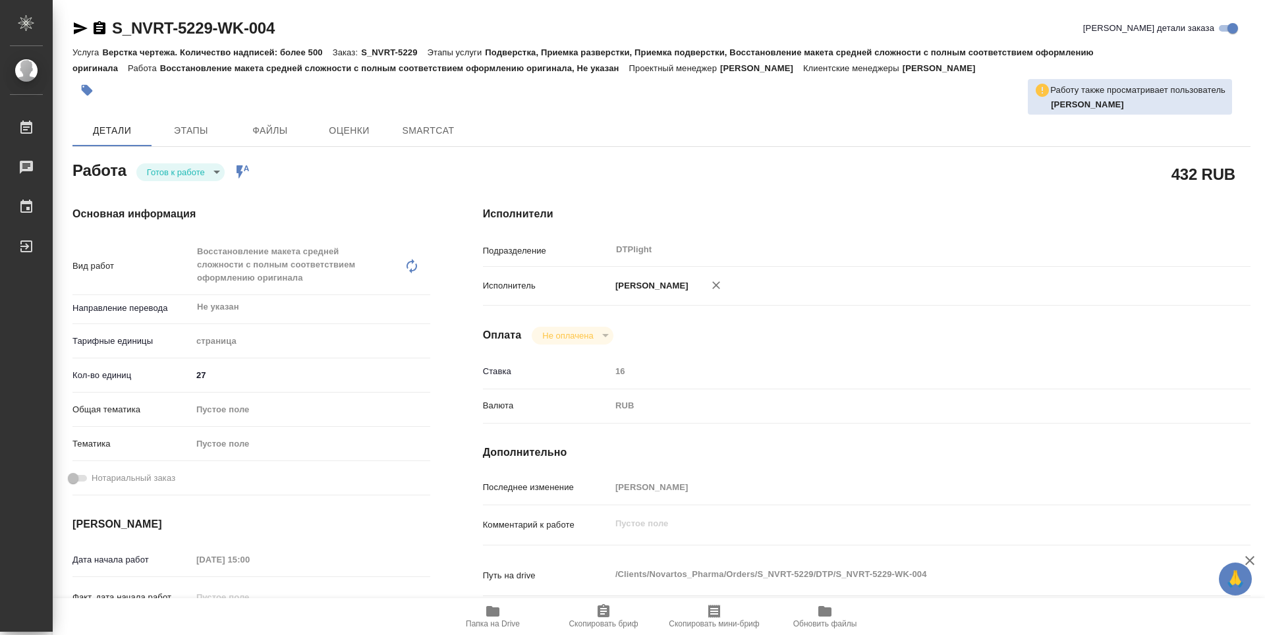
type textarea "x"
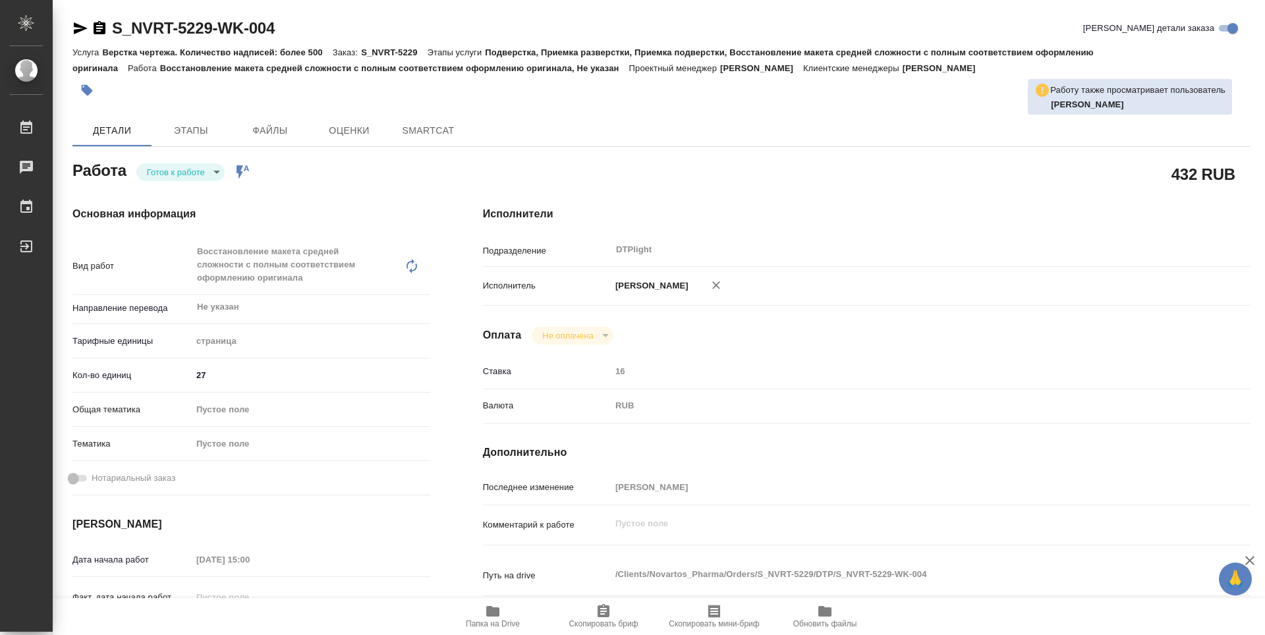
type textarea "x"
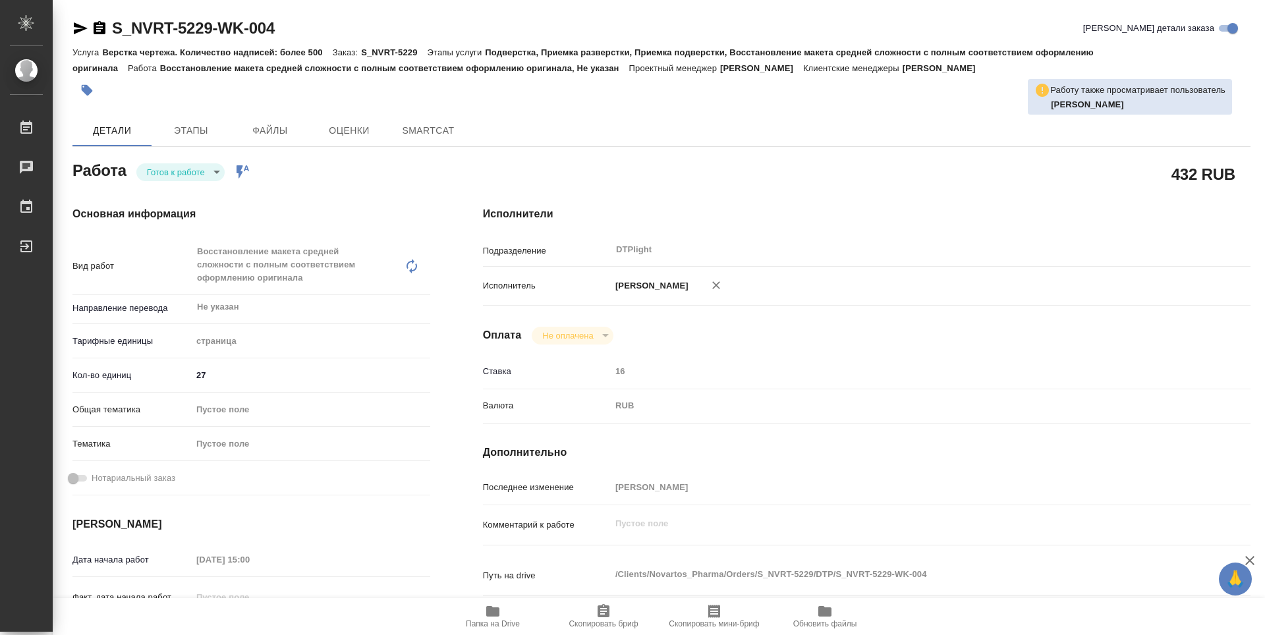
type textarea "x"
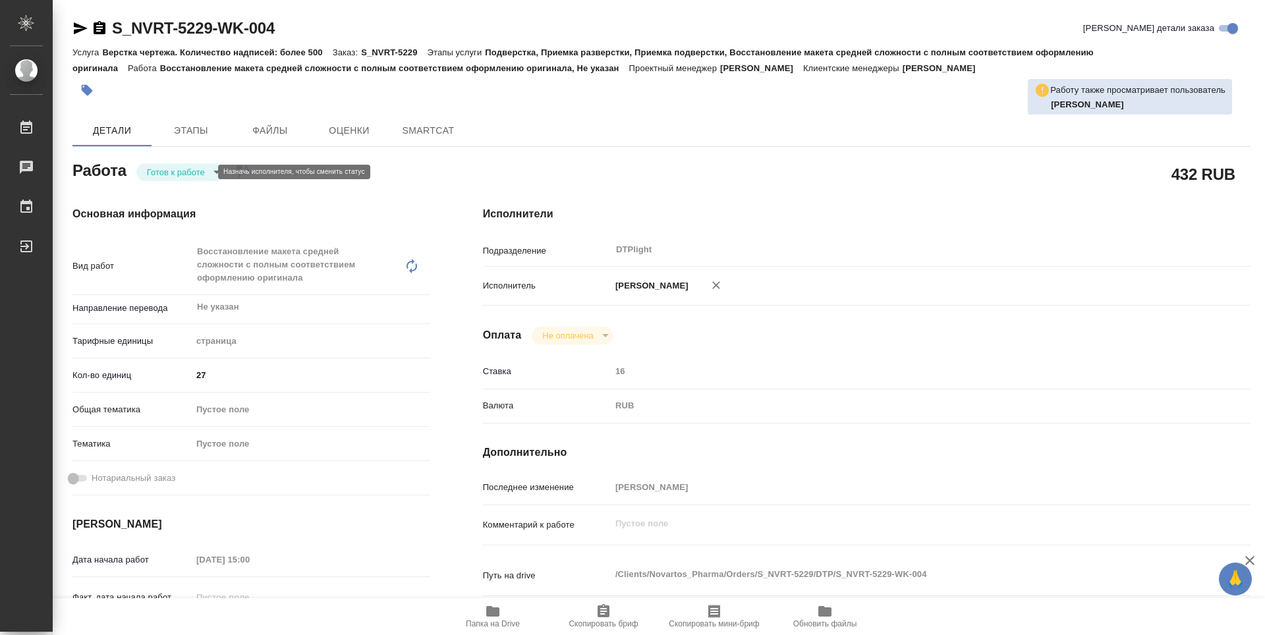
type textarea "x"
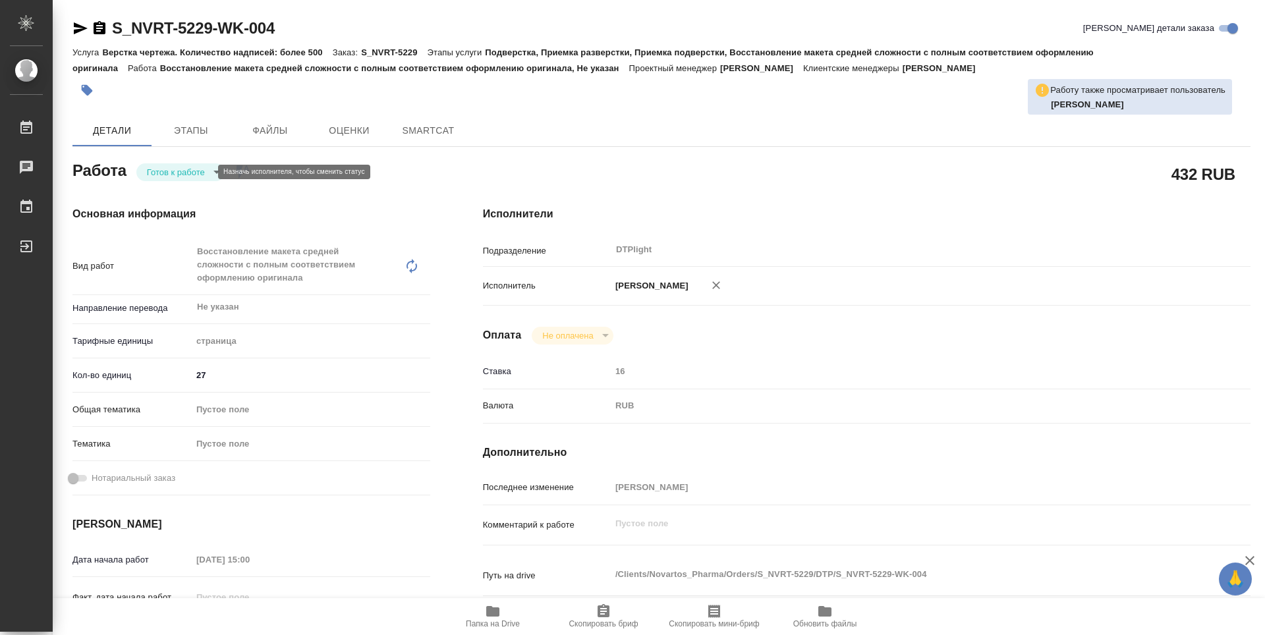
click at [157, 175] on body "🙏 .cls-1 fill:#fff; AWATERA Zubakova Viktoriya Работы Чаты График Выйти S_NVRT-…" at bounding box center [632, 317] width 1265 height 635
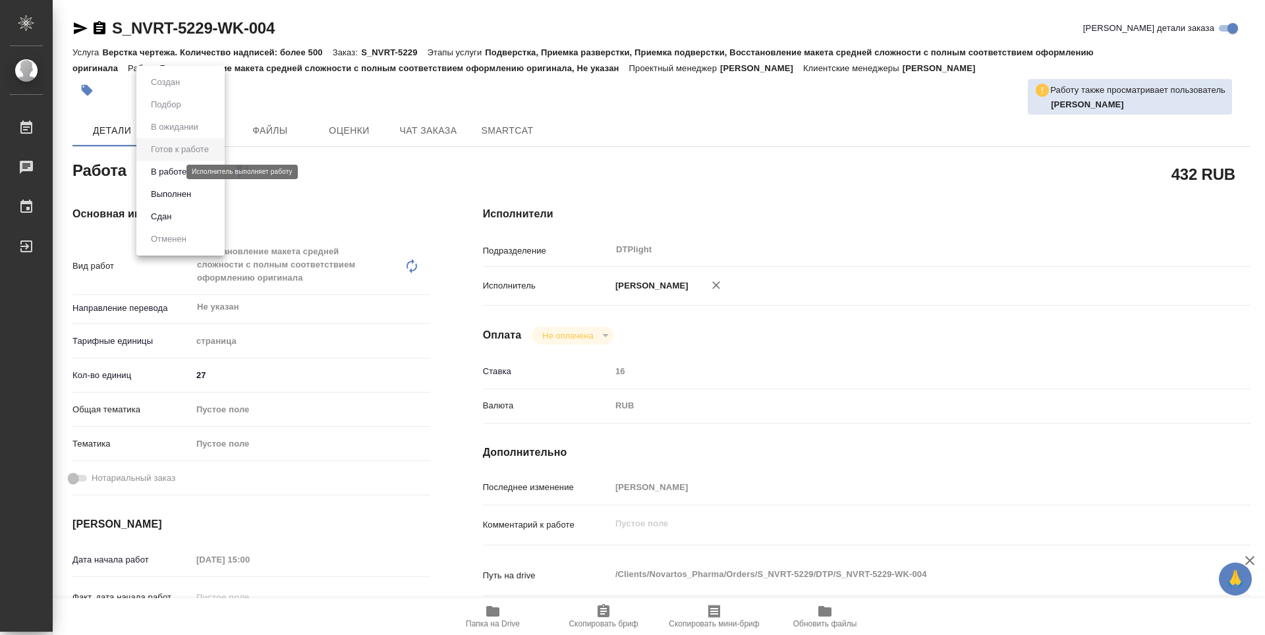
click at [157, 170] on button "В работе" at bounding box center [168, 172] width 43 height 14
type textarea "x"
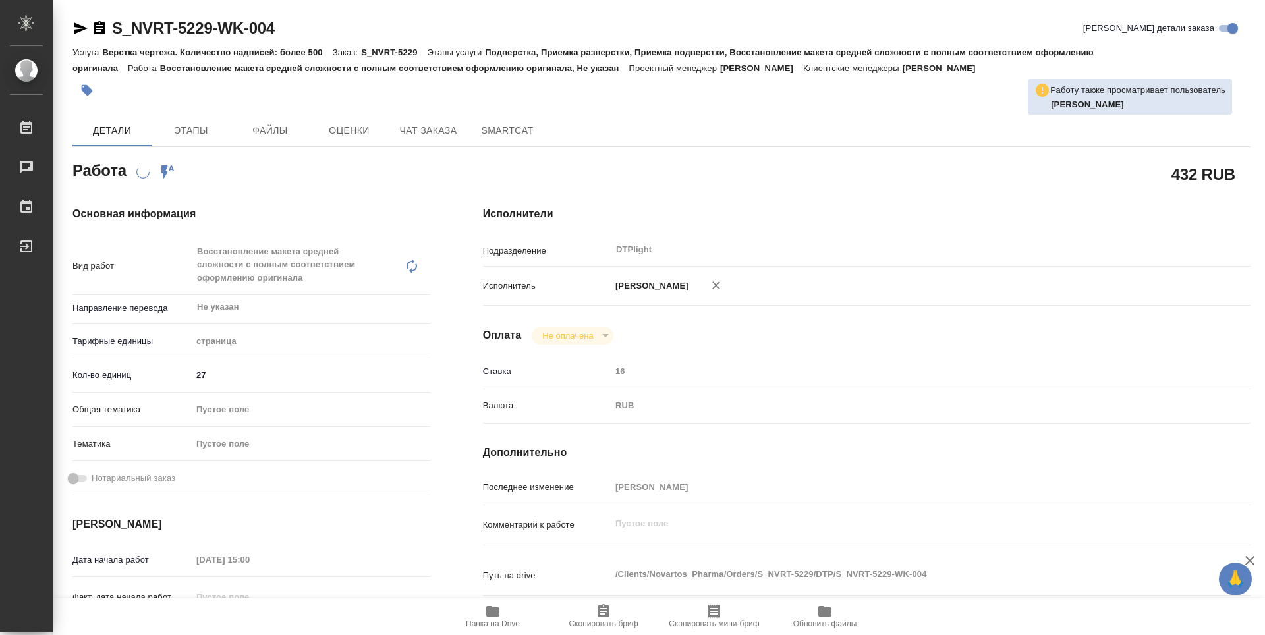
type textarea "x"
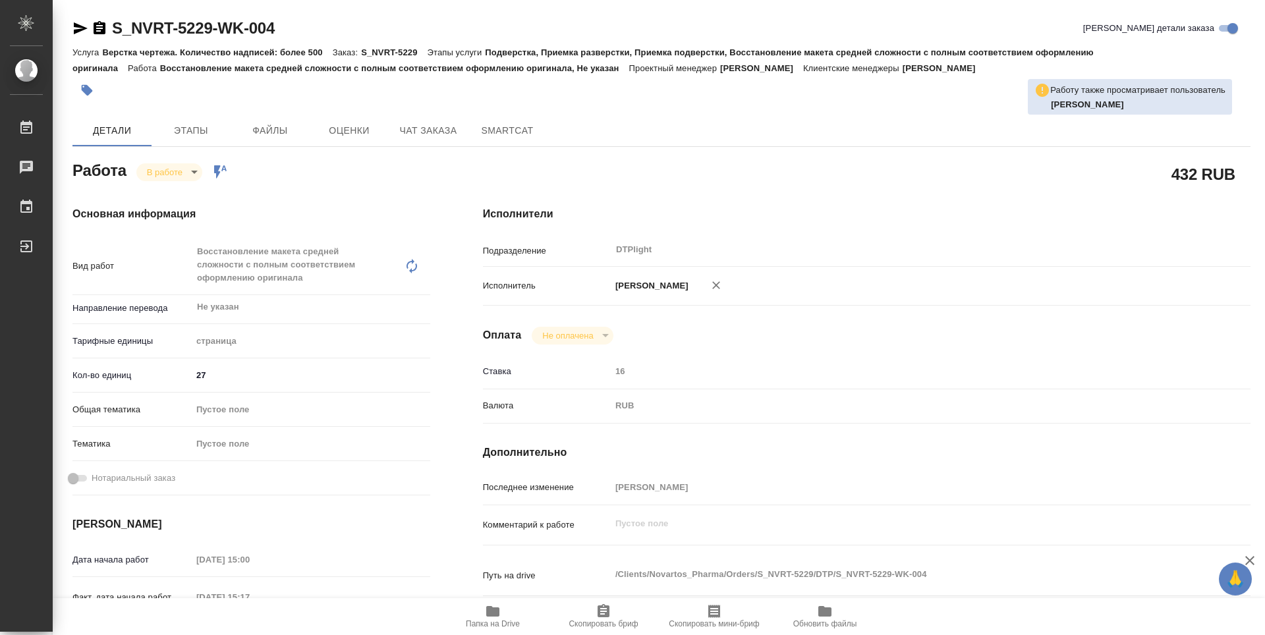
type textarea "x"
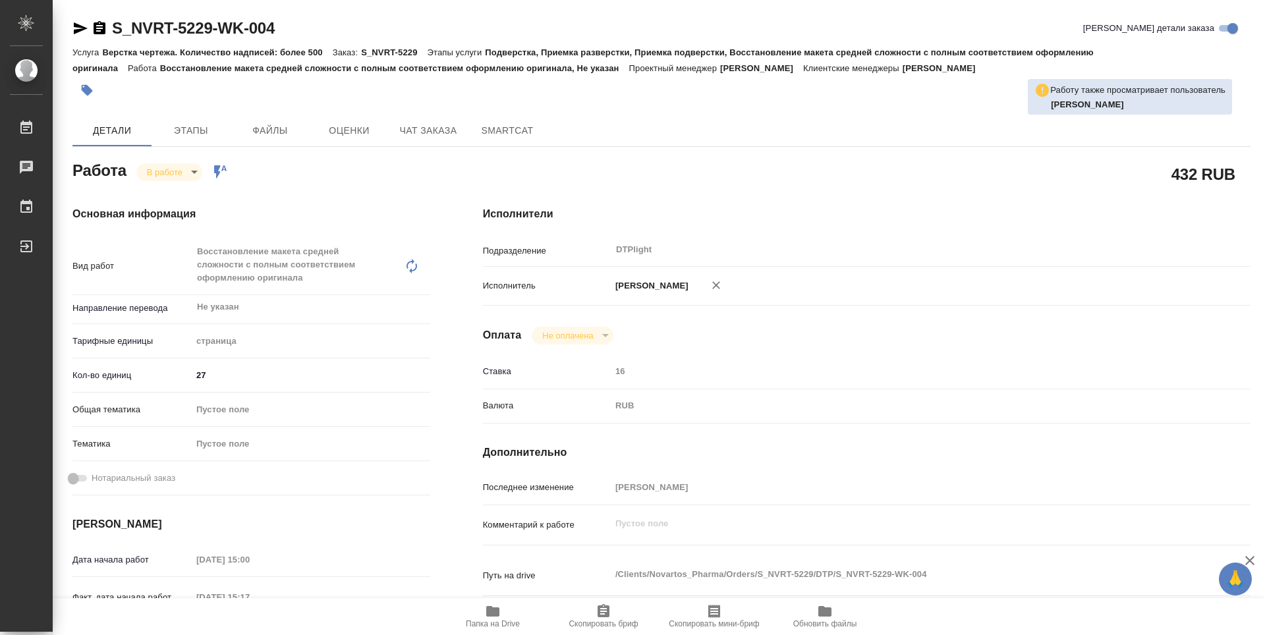
type textarea "x"
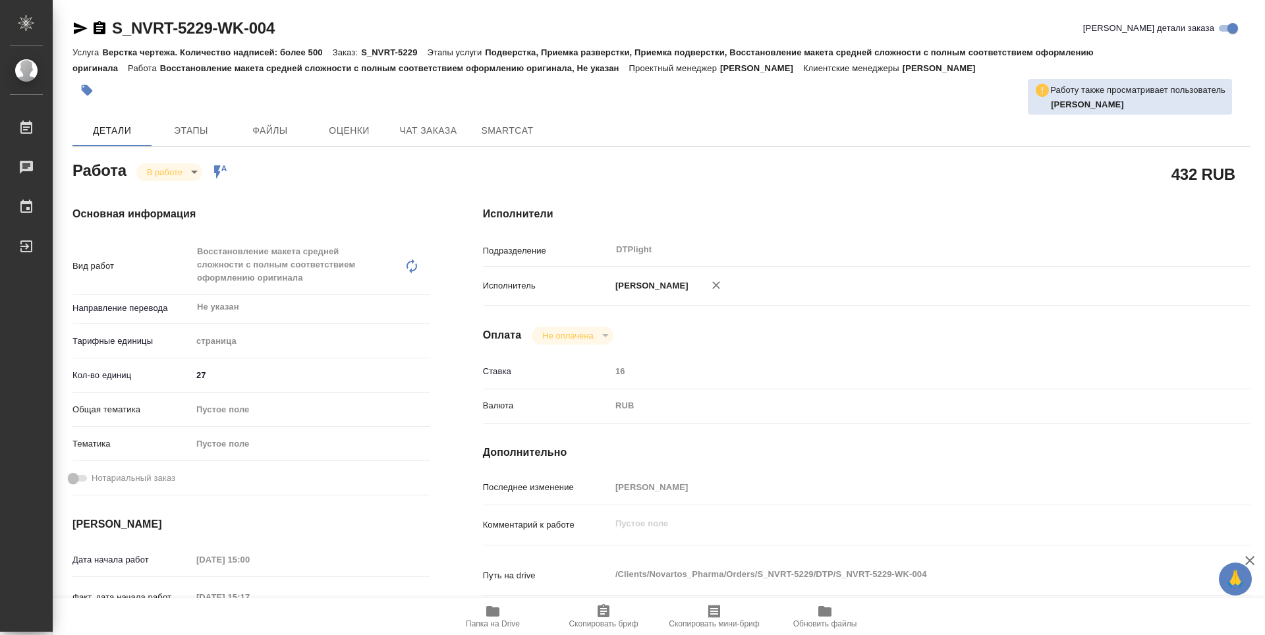
type textarea "x"
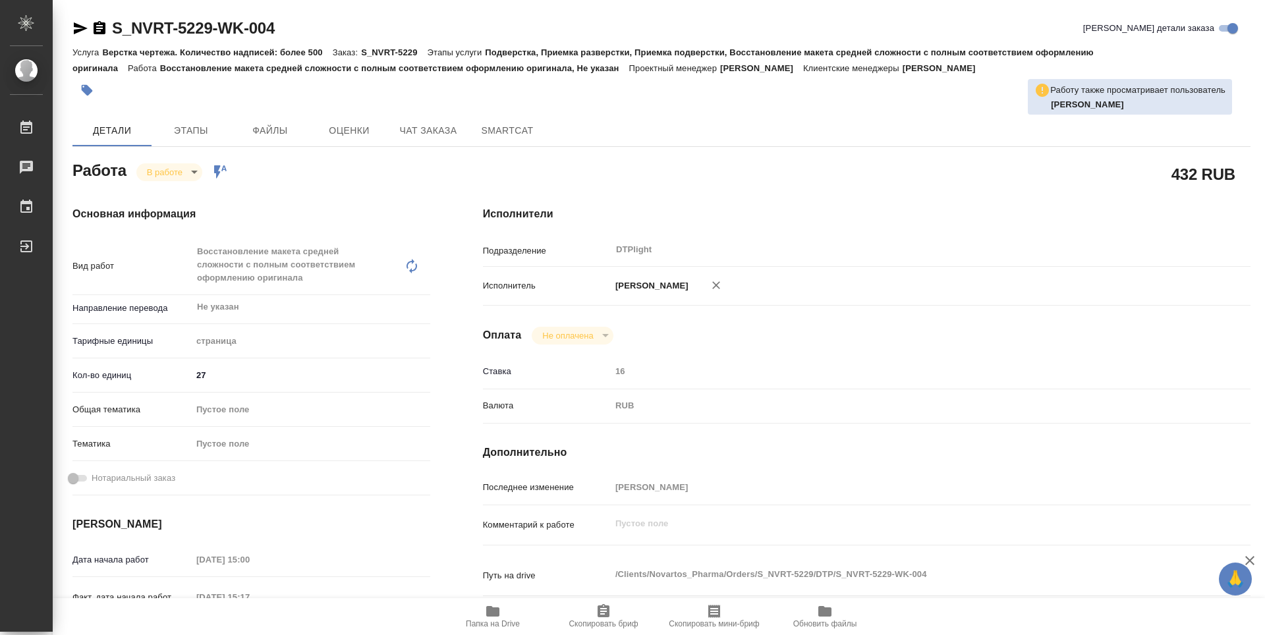
type textarea "x"
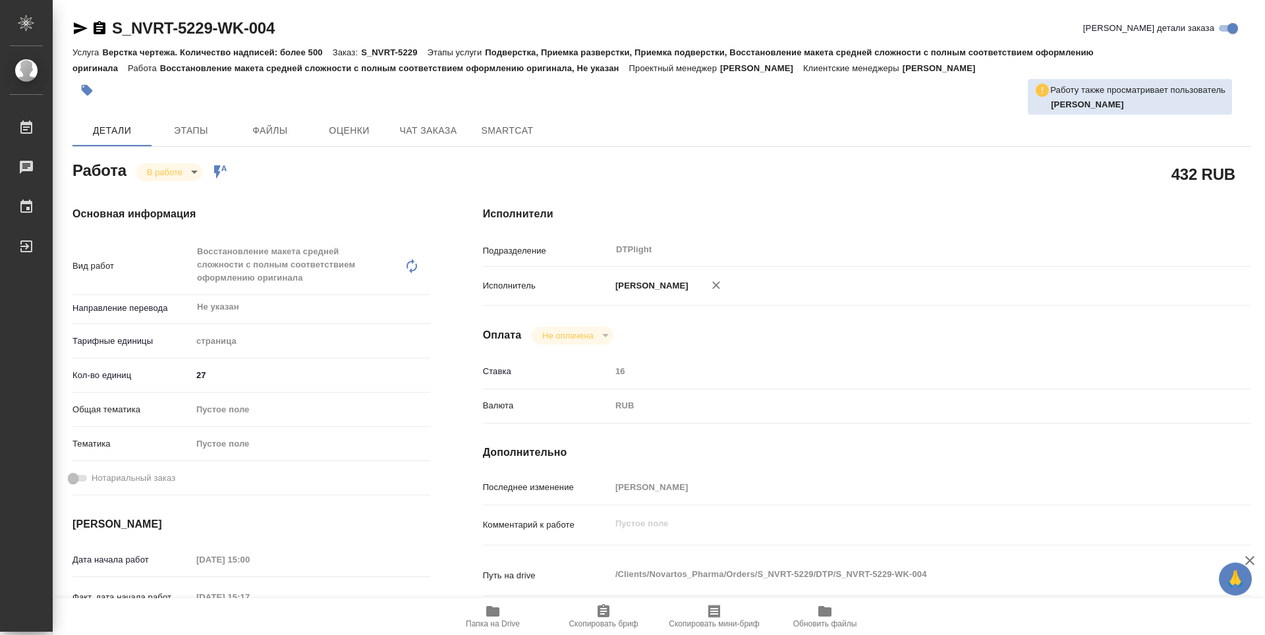
type textarea "x"
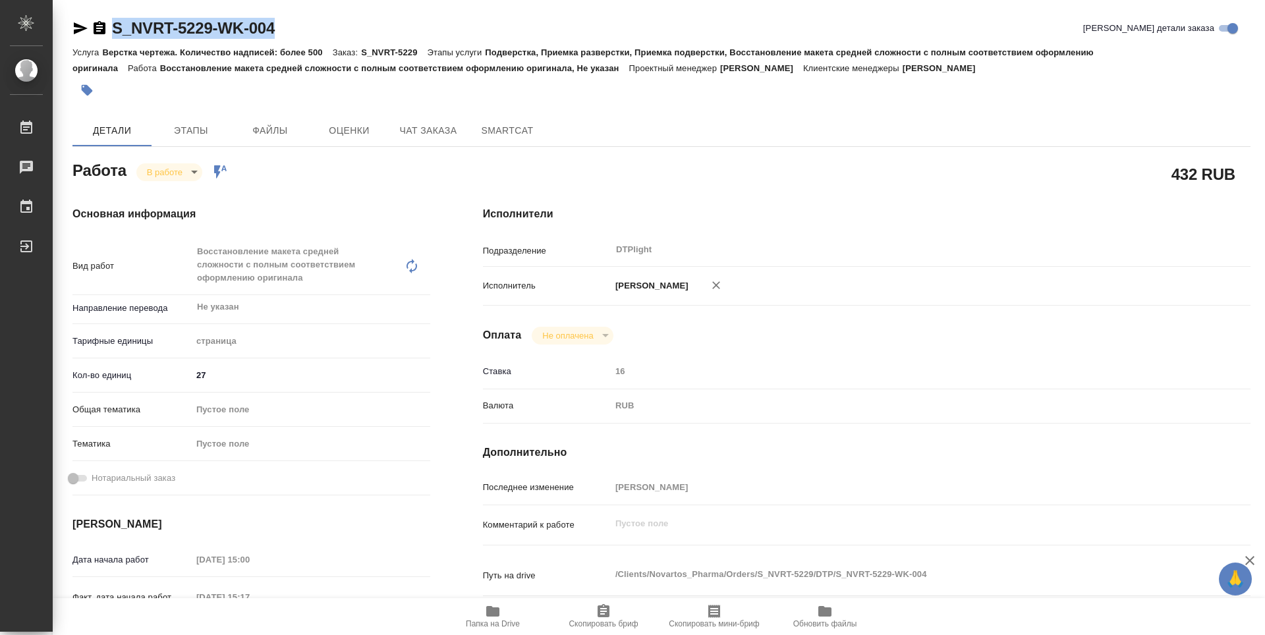
drag, startPoint x: 302, startPoint y: 24, endPoint x: 86, endPoint y: 20, distance: 216.8
click at [74, 19] on div "S_NVRT-5229-WK-004 Кратко детали заказа" at bounding box center [661, 28] width 1178 height 21
copy link "S_NVRT-5229-WK-004"
click at [708, 195] on div "Исполнители Подразделение DTPlight ​ Исполнитель [PERSON_NAME] Оплата Не оплаче…" at bounding box center [867, 474] width 820 height 589
